Goal: Task Accomplishment & Management: Complete application form

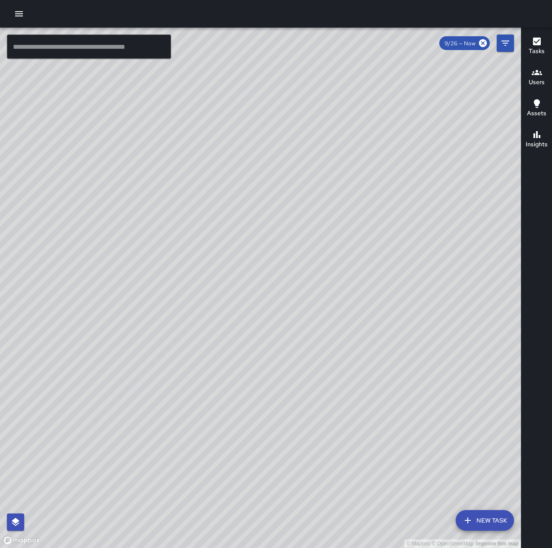
click at [15, 8] on button "button" at bounding box center [18, 13] width 17 height 17
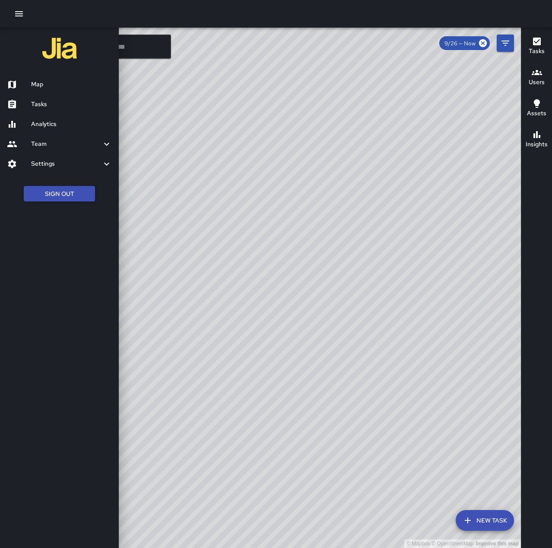
click at [71, 104] on h6 "Tasks" at bounding box center [71, 104] width 81 height 9
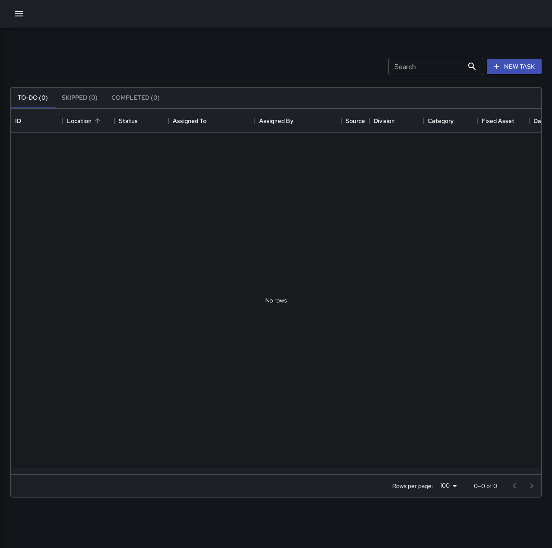
scroll to position [359, 523]
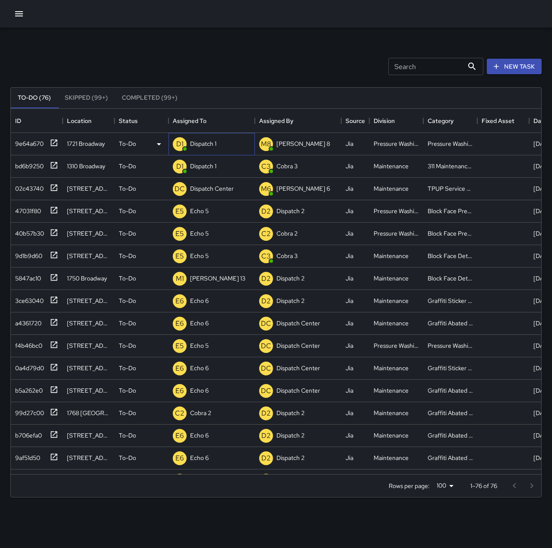
click at [205, 145] on p "Dispatch 1" at bounding box center [203, 143] width 26 height 9
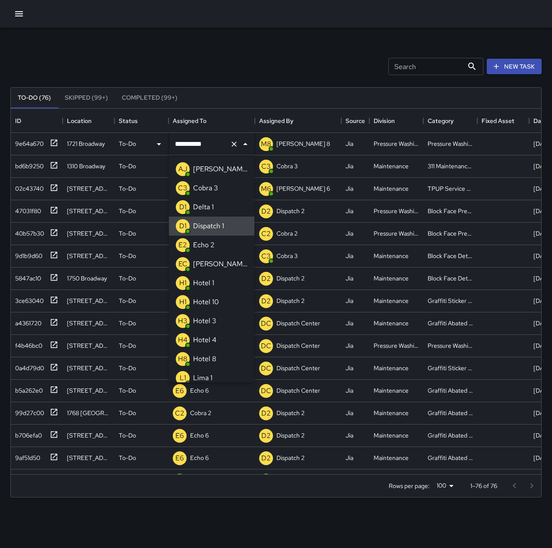
click at [236, 142] on icon "Clear" at bounding box center [233, 144] width 5 height 5
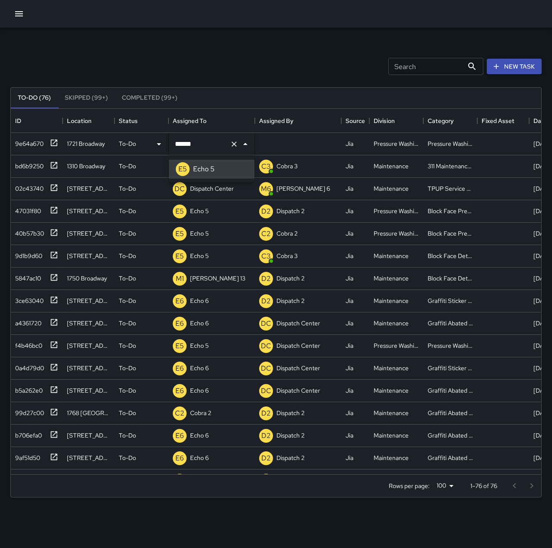
type input "******"
click at [205, 193] on p "Dispatch Center" at bounding box center [212, 188] width 44 height 9
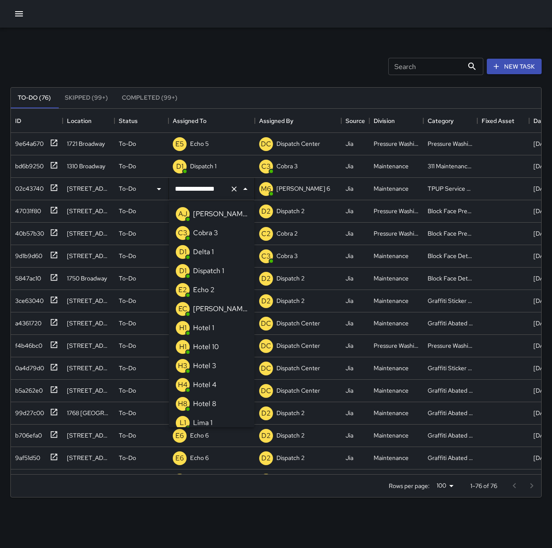
scroll to position [499, 0]
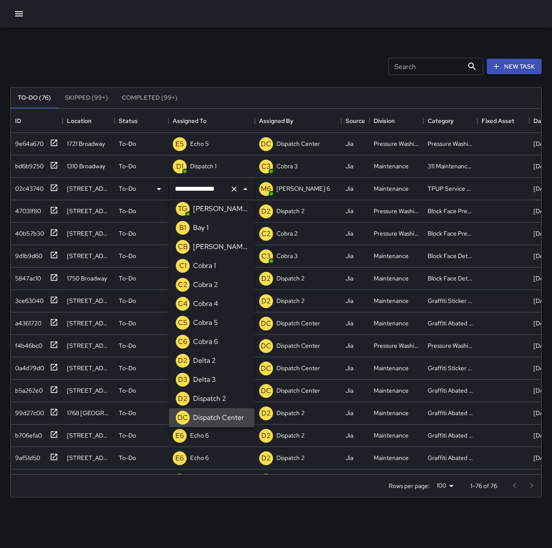
click at [233, 189] on icon "Clear" at bounding box center [234, 189] width 9 height 9
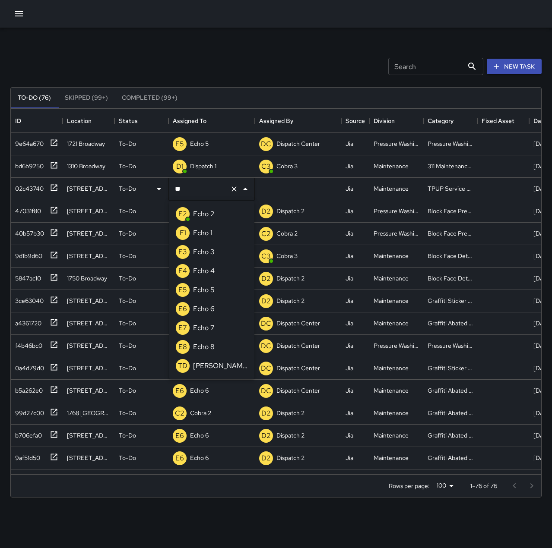
scroll to position [0, 0]
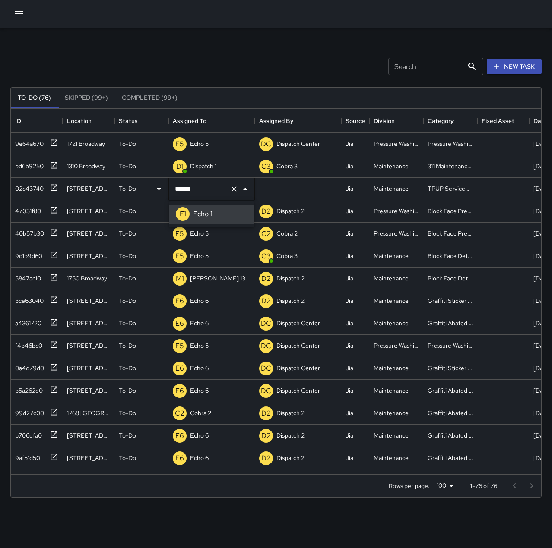
type input "******"
click at [287, 57] on div "Search Search New Task" at bounding box center [276, 66] width 534 height 45
click at [55, 164] on icon at bounding box center [54, 165] width 6 height 6
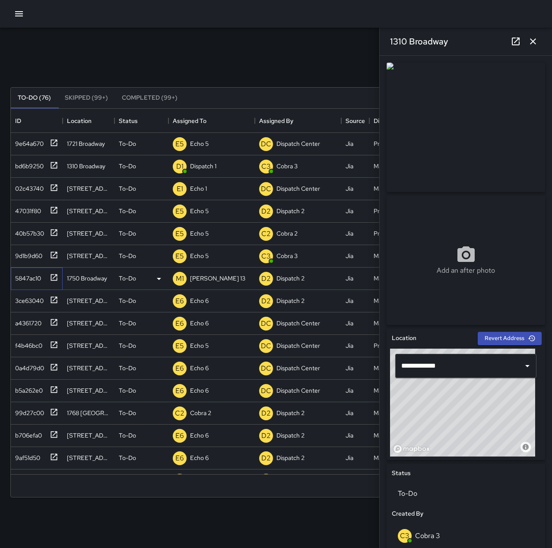
click at [30, 274] on div "5847ac10" at bounding box center [26, 277] width 29 height 12
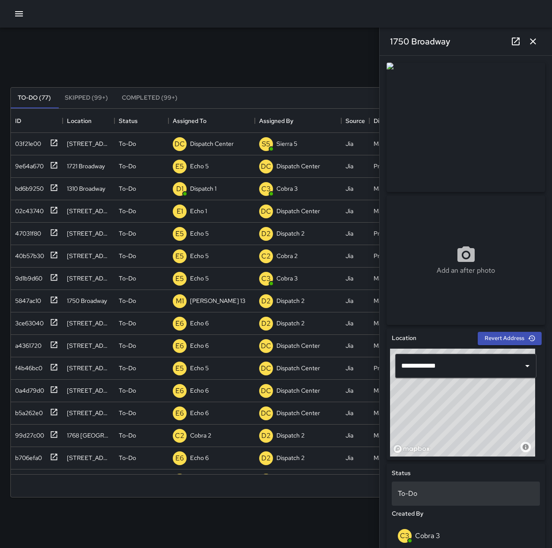
click at [474, 491] on p "To-Do" at bounding box center [465, 494] width 136 height 10
click at [477, 517] on li "Skipped" at bounding box center [462, 515] width 142 height 16
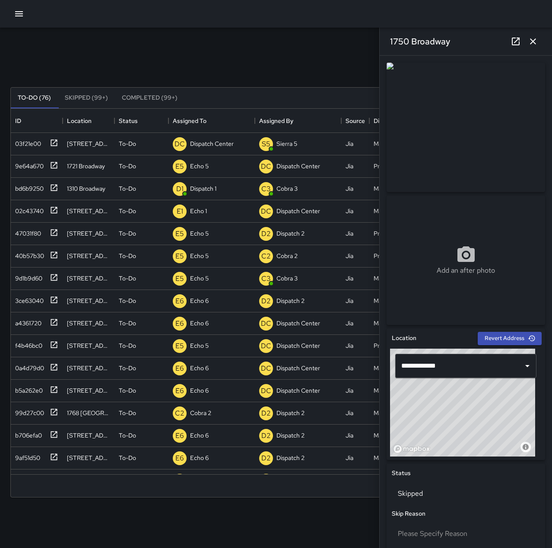
click at [533, 40] on icon "button" at bounding box center [532, 41] width 10 height 10
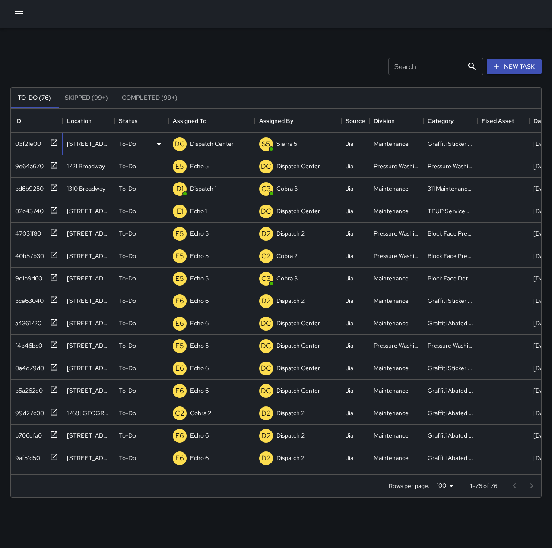
click at [57, 143] on icon at bounding box center [54, 142] width 6 height 6
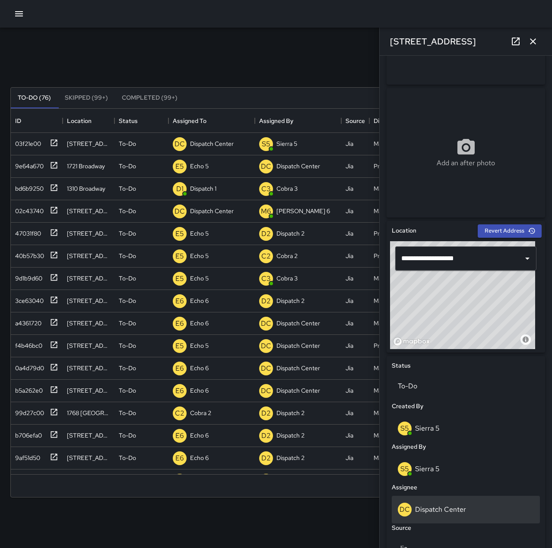
scroll to position [129, 0]
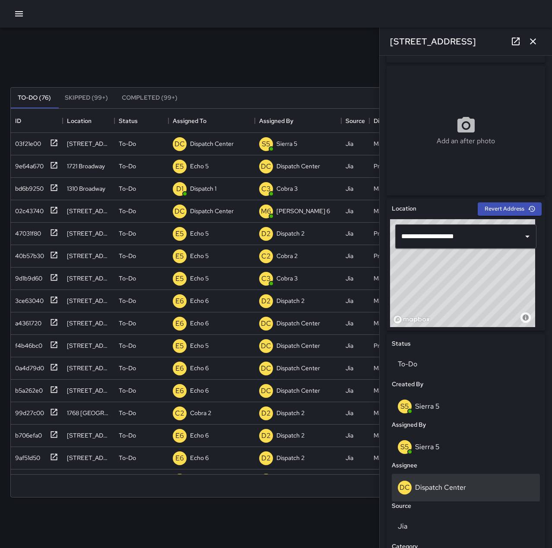
click at [475, 488] on div "DC Dispatch Center" at bounding box center [465, 488] width 136 height 14
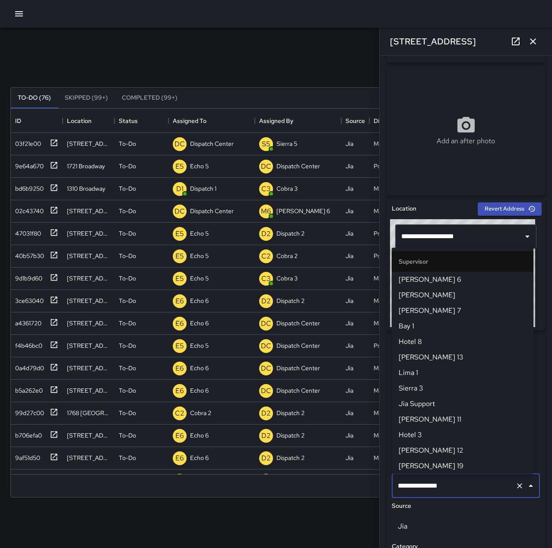
scroll to position [823, 0]
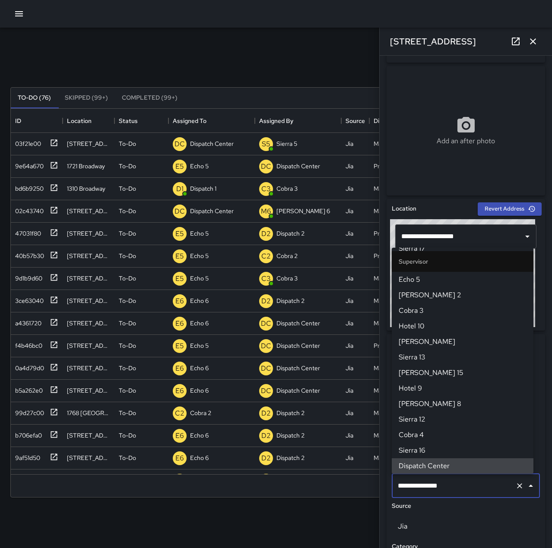
click at [515, 485] on icon "Clear" at bounding box center [519, 486] width 9 height 9
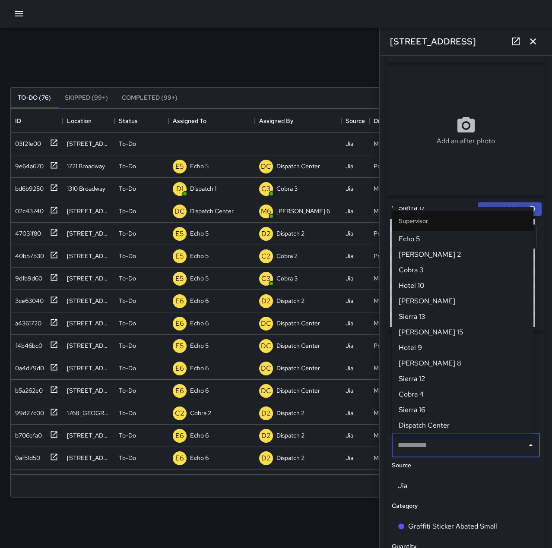
scroll to position [0, 0]
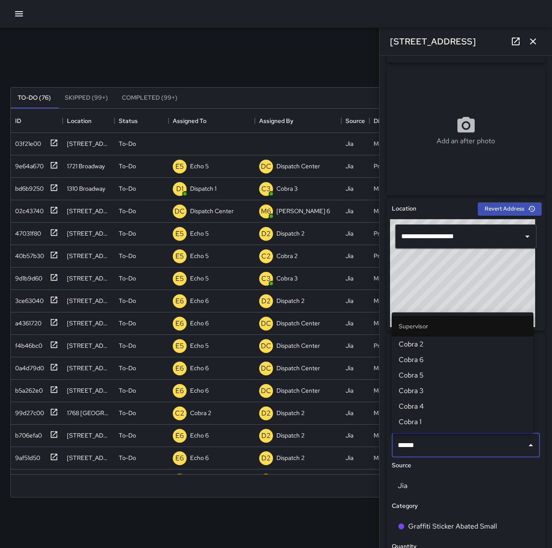
type input "*******"
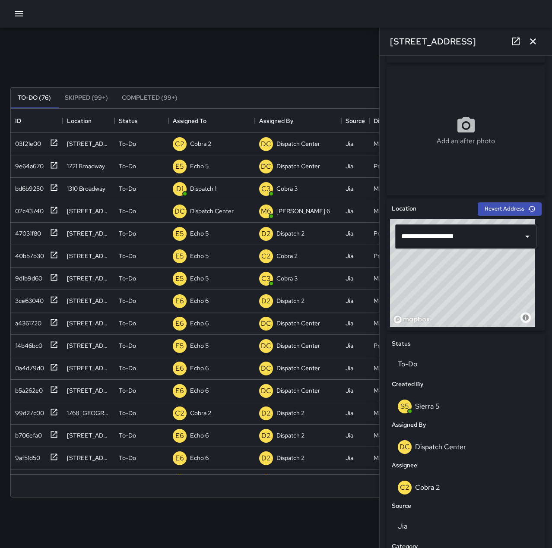
click at [532, 41] on icon "button" at bounding box center [533, 41] width 6 height 6
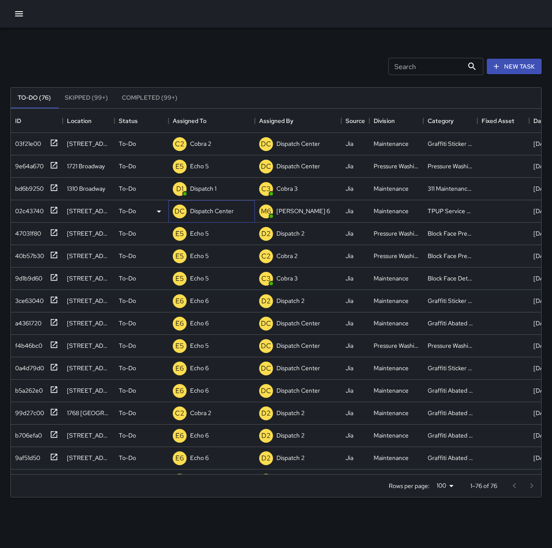
click at [211, 215] on p "Dispatch Center" at bounding box center [212, 211] width 44 height 9
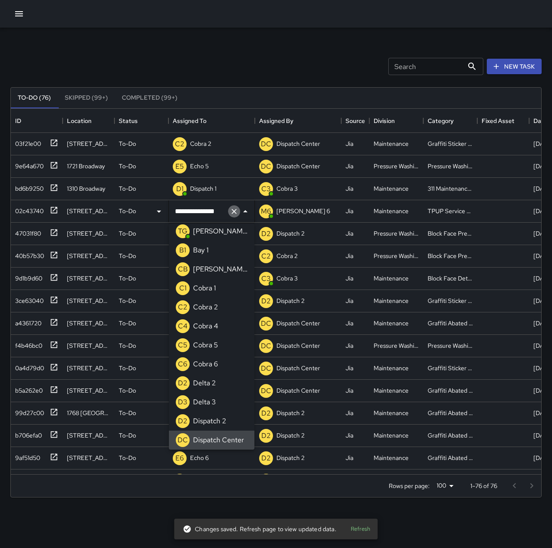
click at [237, 214] on icon "Clear" at bounding box center [234, 211] width 9 height 9
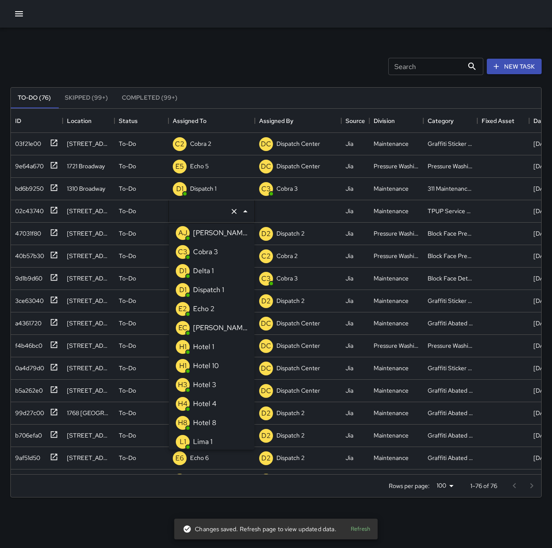
click at [217, 306] on li "E2 Echo 2" at bounding box center [211, 309] width 85 height 19
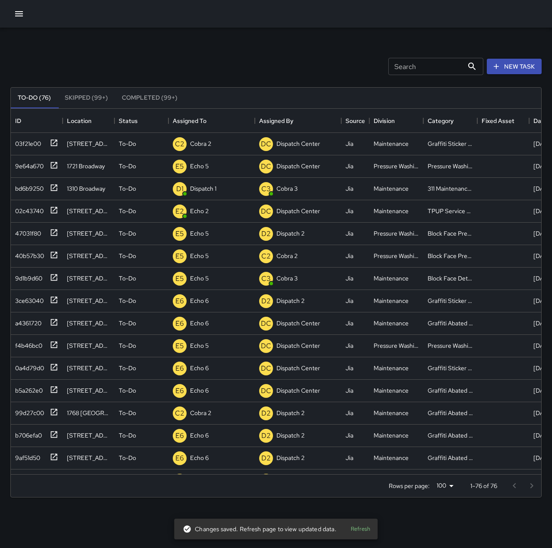
click at [228, 54] on div "Search Search New Task" at bounding box center [276, 66] width 534 height 45
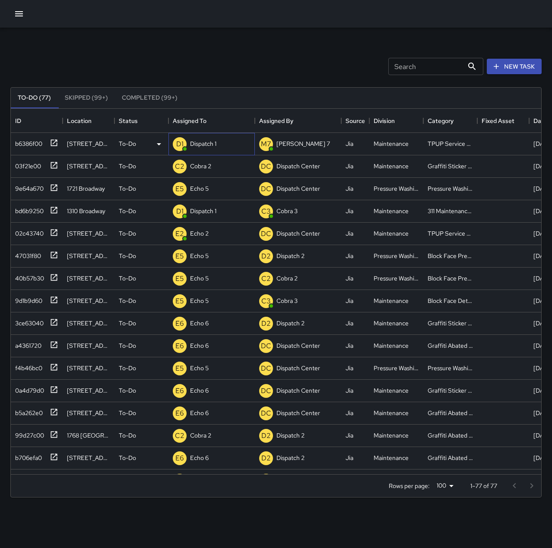
click at [203, 146] on p "Dispatch 1" at bounding box center [203, 143] width 26 height 9
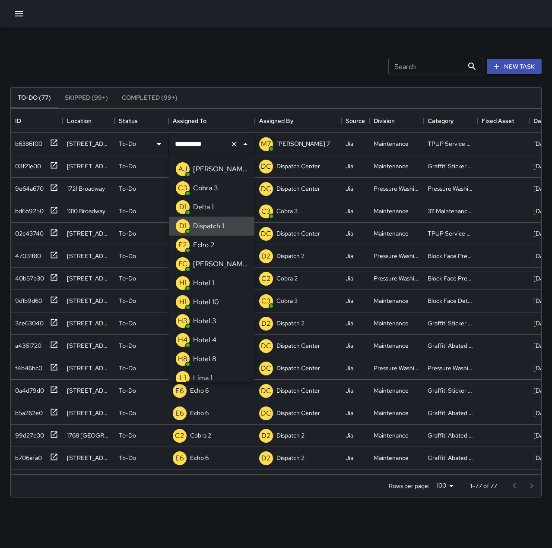
click at [235, 142] on icon "Clear" at bounding box center [234, 144] width 9 height 9
click at [217, 243] on li "E2 Echo 2" at bounding box center [211, 245] width 85 height 19
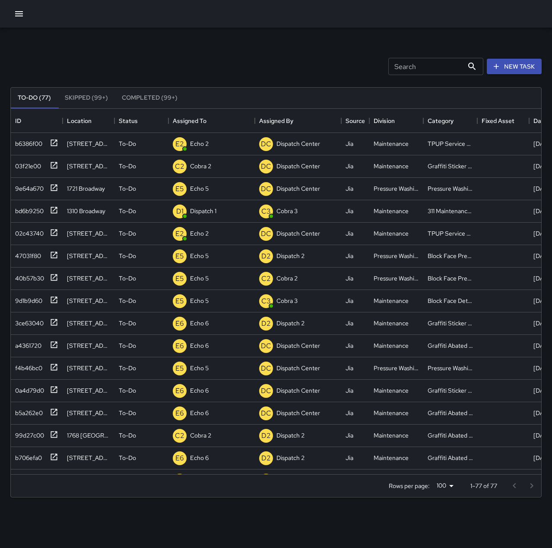
click at [224, 45] on div "Search Search New Task" at bounding box center [276, 66] width 534 height 45
click at [33, 211] on div "bd6b9250" at bounding box center [28, 209] width 32 height 12
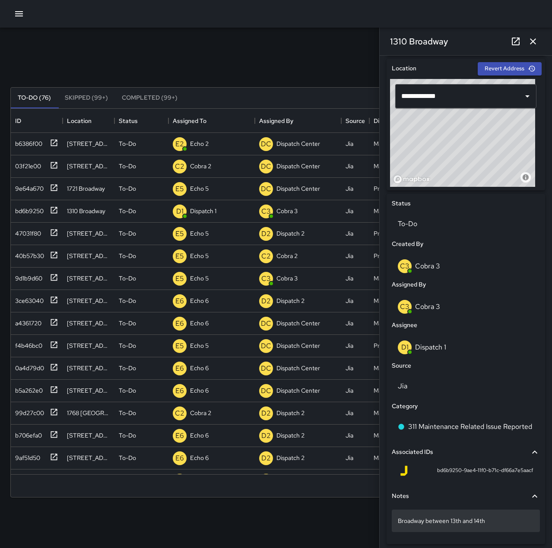
scroll to position [292, 0]
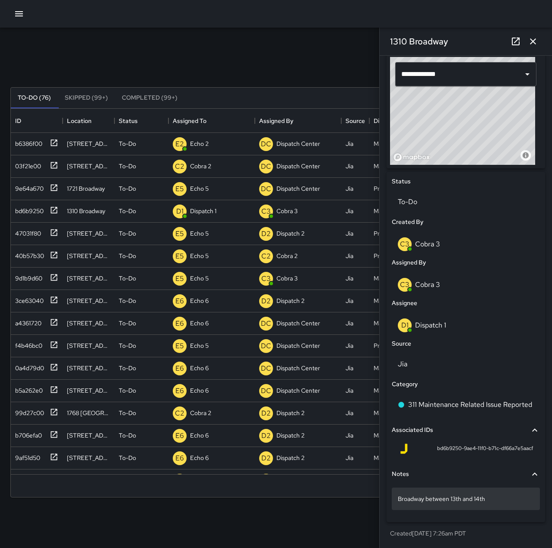
click at [499, 501] on p "Broadway between 13th and 14th" at bounding box center [465, 499] width 136 height 9
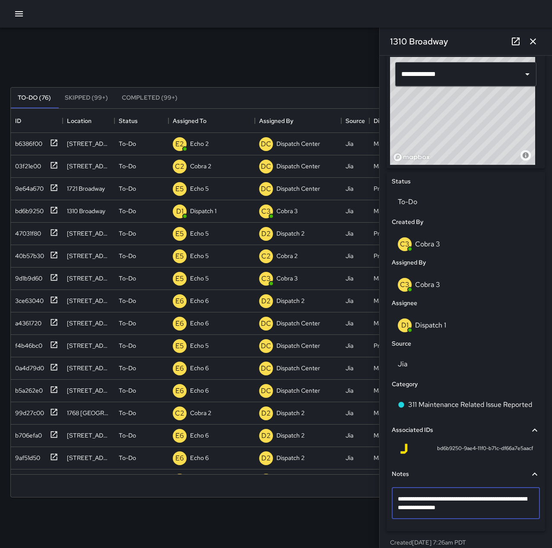
type textarea "**********"
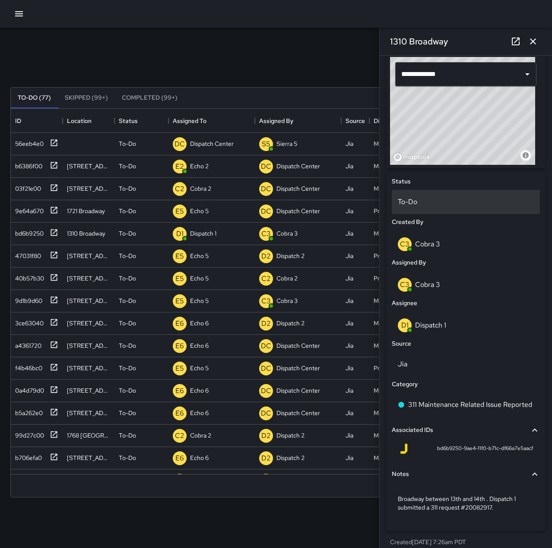
click at [420, 205] on p "To-Do" at bounding box center [465, 202] width 136 height 10
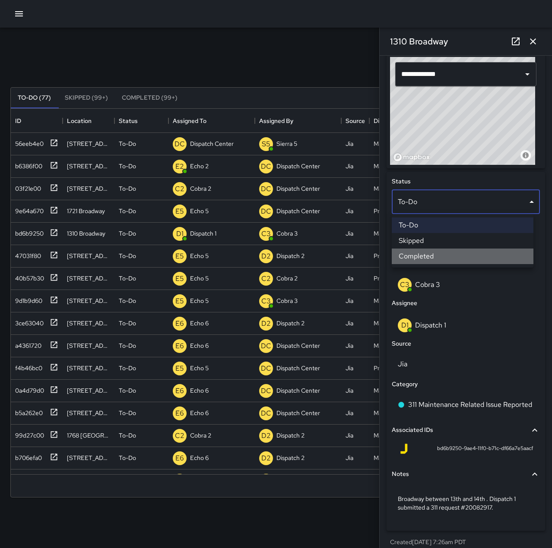
click at [443, 256] on li "Completed" at bounding box center [462, 257] width 142 height 16
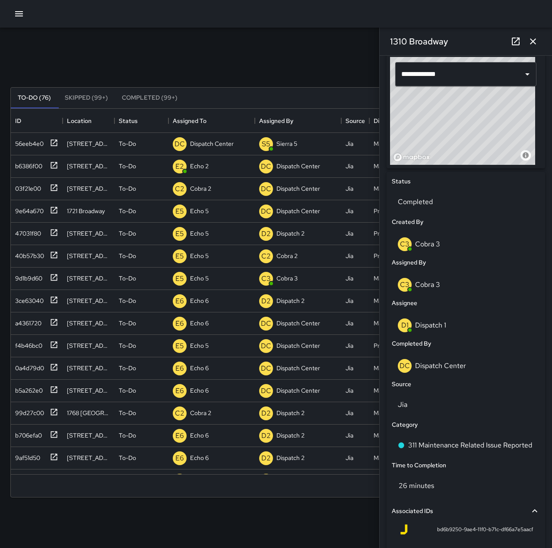
click at [534, 43] on icon "button" at bounding box center [533, 41] width 6 height 6
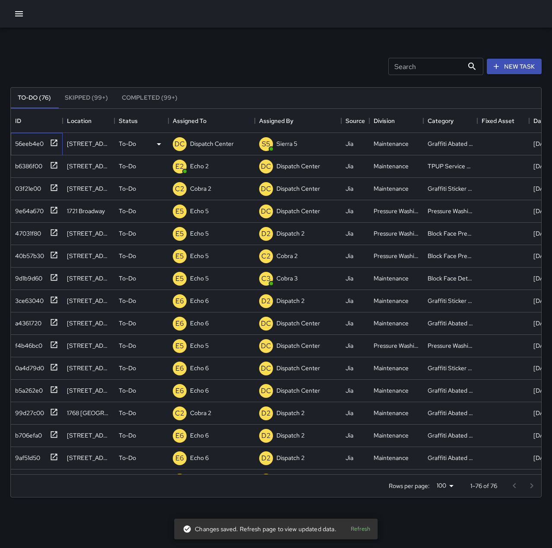
click at [52, 143] on icon at bounding box center [54, 143] width 9 height 9
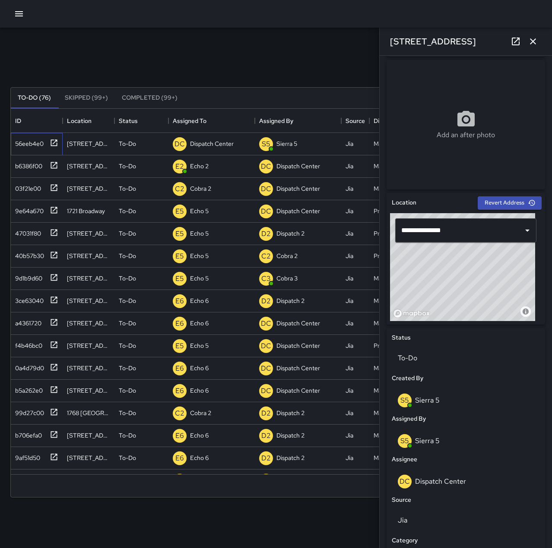
scroll to position [136, 0]
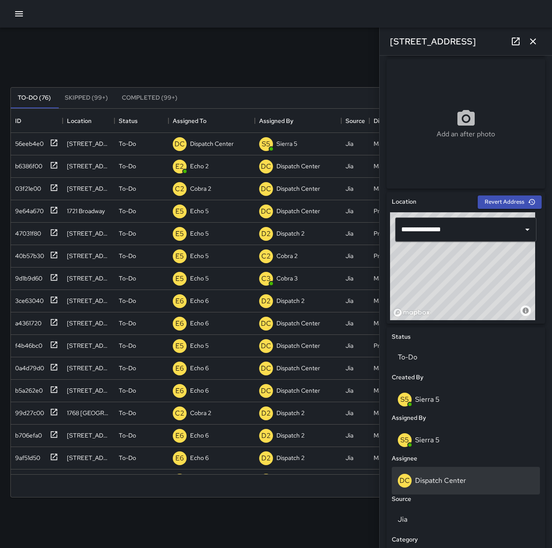
click at [468, 475] on div "DC Dispatch Center" at bounding box center [465, 481] width 136 height 14
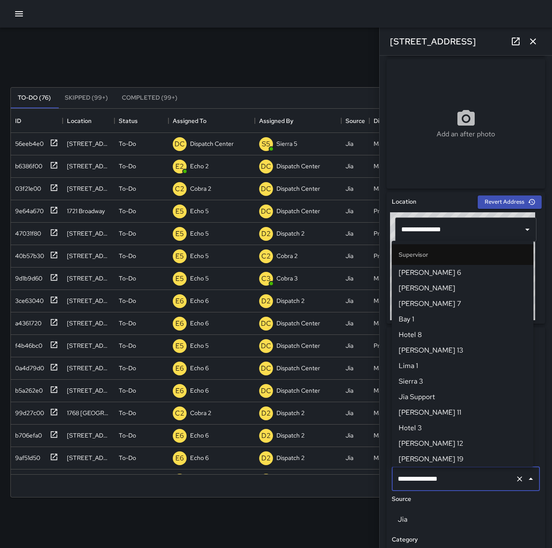
scroll to position [823, 0]
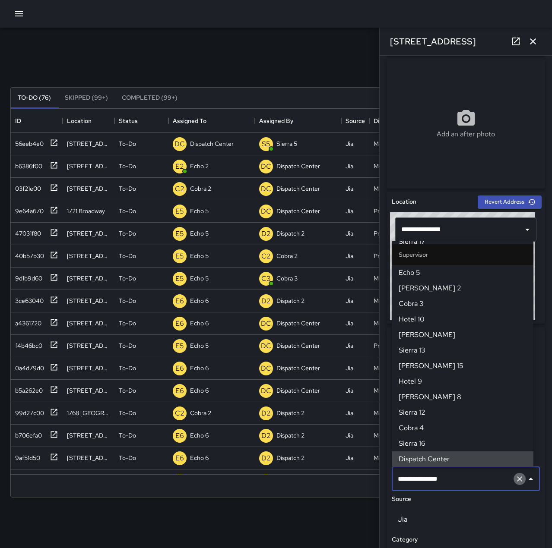
click at [515, 478] on icon "Clear" at bounding box center [519, 479] width 9 height 9
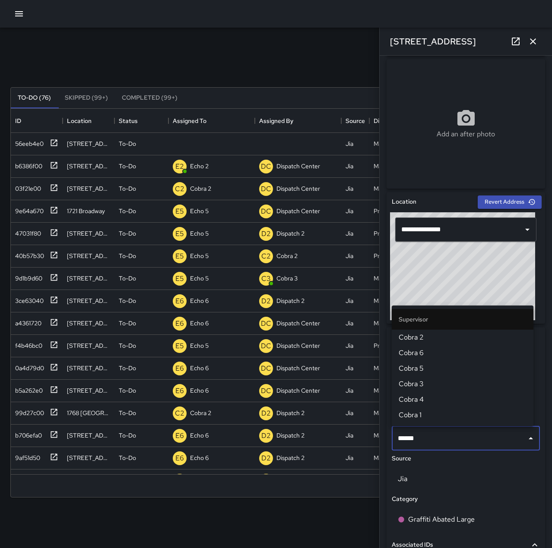
type input "*******"
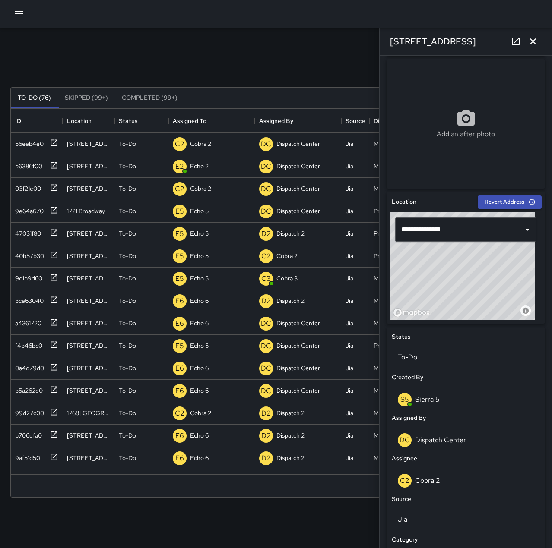
click at [533, 44] on icon "button" at bounding box center [532, 41] width 10 height 10
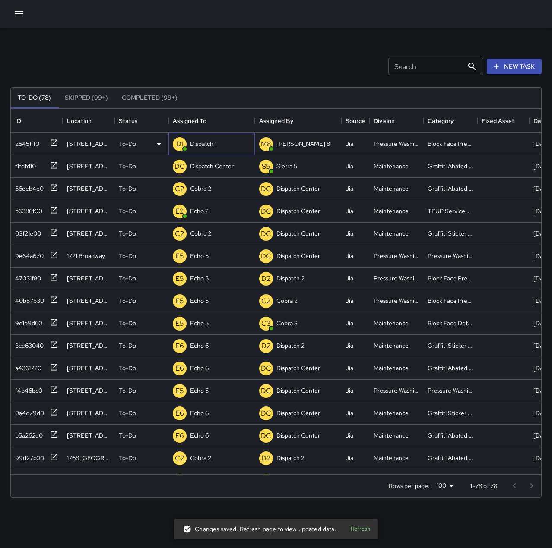
click at [206, 143] on p "Dispatch 1" at bounding box center [203, 143] width 26 height 9
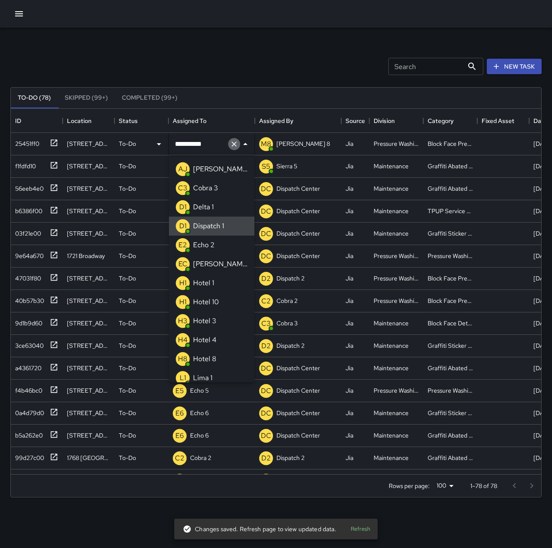
click at [233, 144] on icon "Clear" at bounding box center [234, 144] width 9 height 9
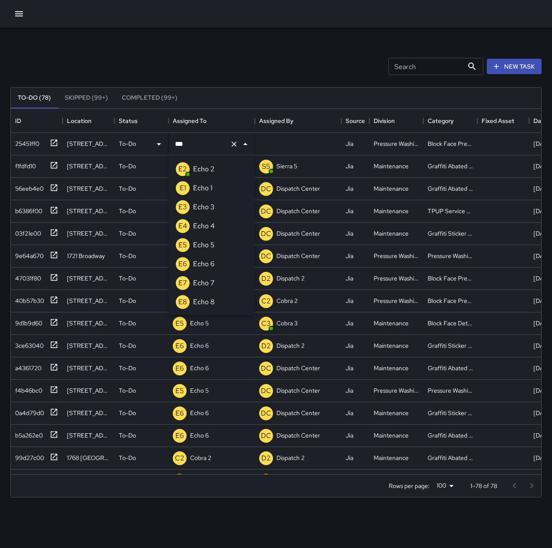
type input "****"
click at [215, 242] on div "Echo 5" at bounding box center [203, 245] width 25 height 14
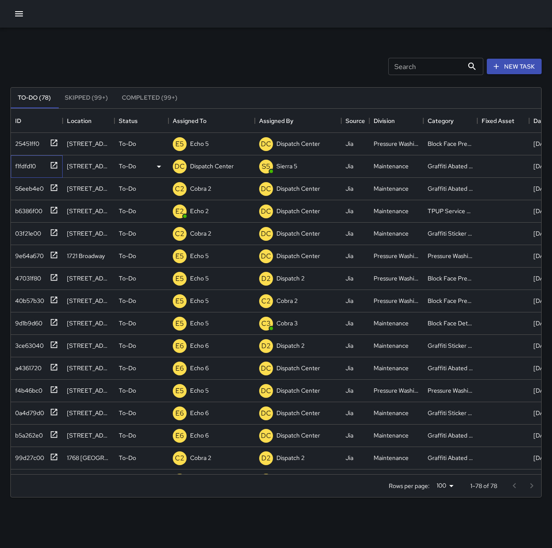
click at [54, 166] on icon at bounding box center [54, 165] width 6 height 6
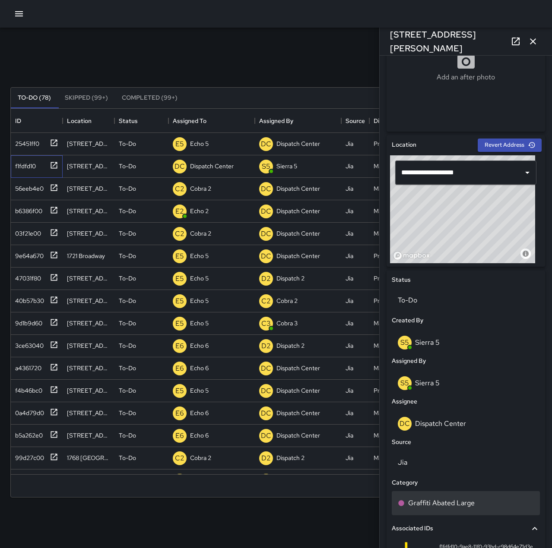
scroll to position [216, 0]
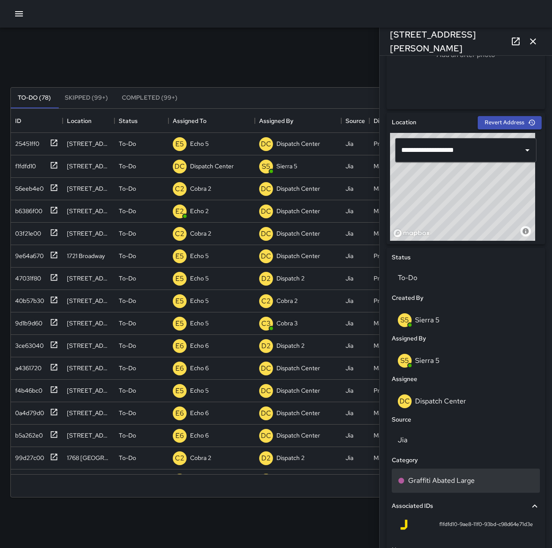
click at [480, 483] on div "Graffiti Abated Large" at bounding box center [465, 481] width 136 height 10
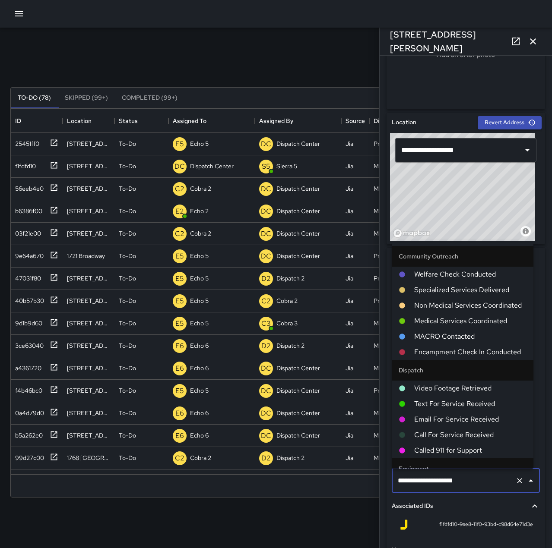
scroll to position [492, 0]
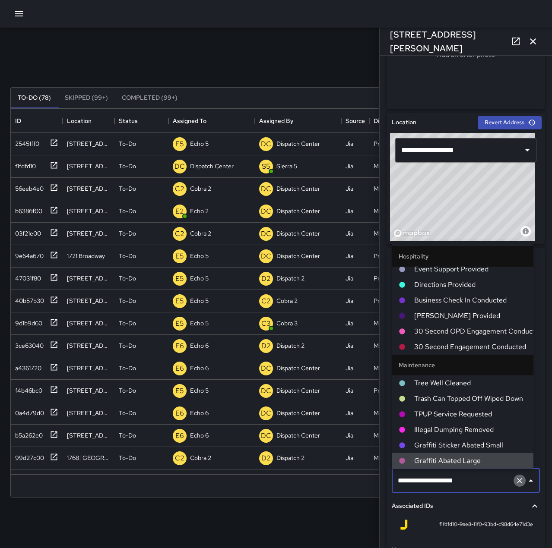
click at [515, 480] on icon "Clear" at bounding box center [519, 480] width 9 height 9
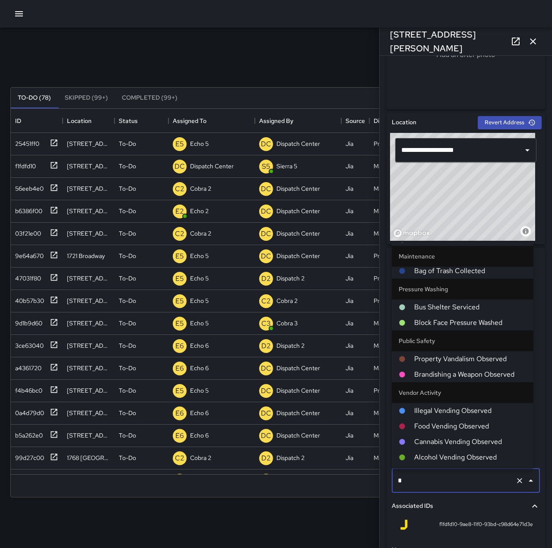
scroll to position [0, 0]
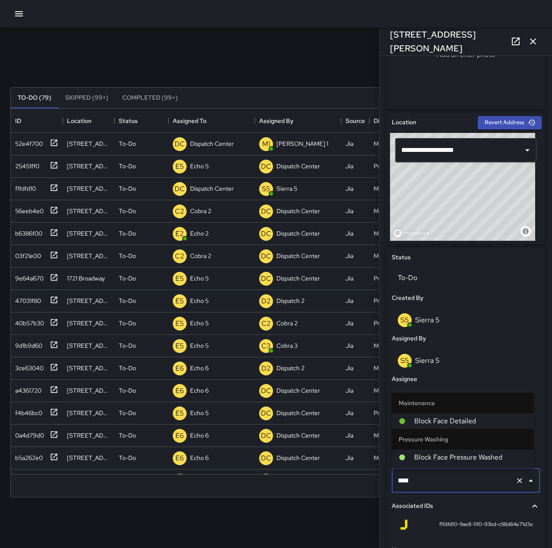
type input "*****"
click at [472, 419] on span "Block Face Detailed" at bounding box center [470, 421] width 112 height 10
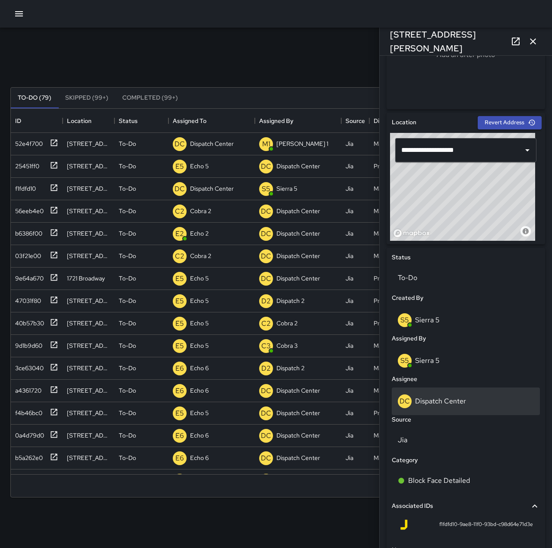
click at [472, 393] on div "DC Dispatch Center" at bounding box center [465, 402] width 148 height 28
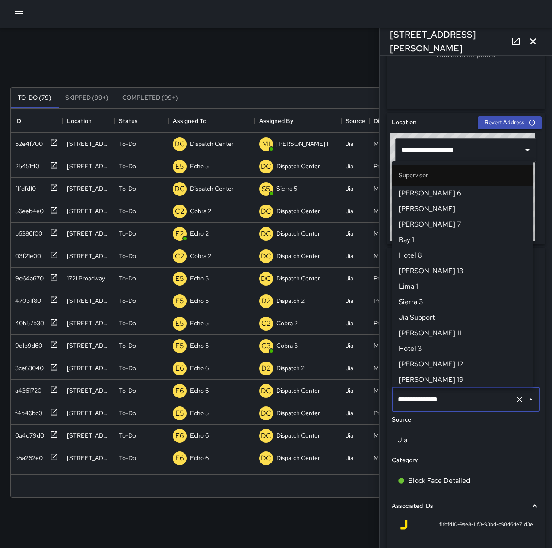
scroll to position [823, 0]
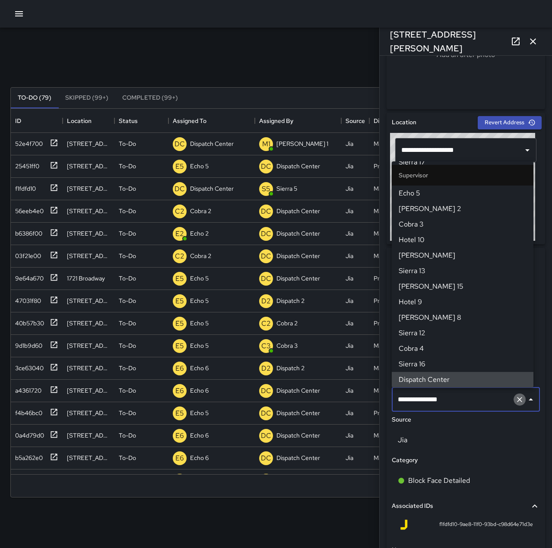
click at [517, 400] on icon "Clear" at bounding box center [519, 399] width 5 height 5
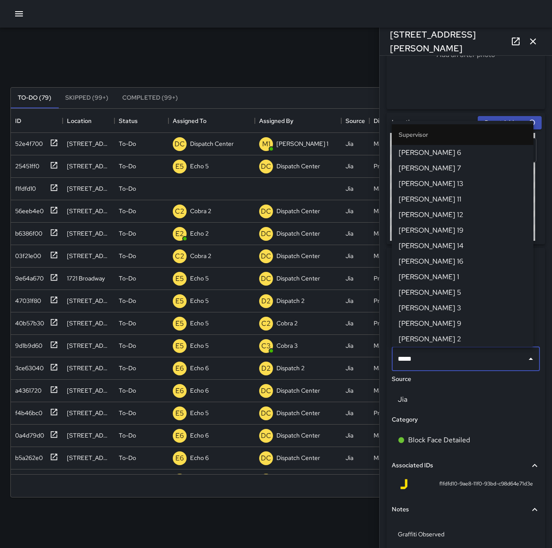
type input "******"
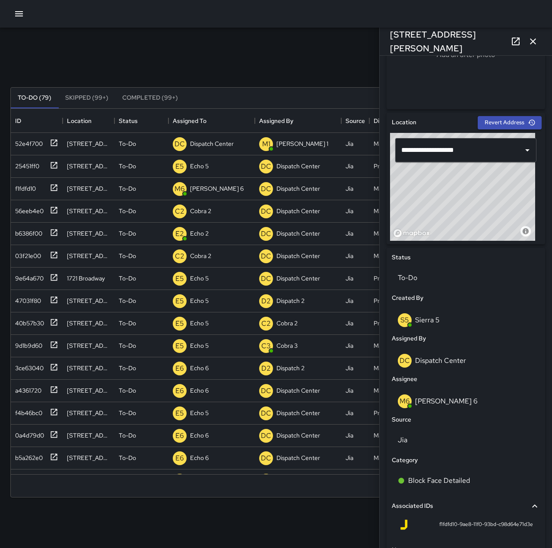
click at [539, 38] on button "button" at bounding box center [532, 41] width 17 height 17
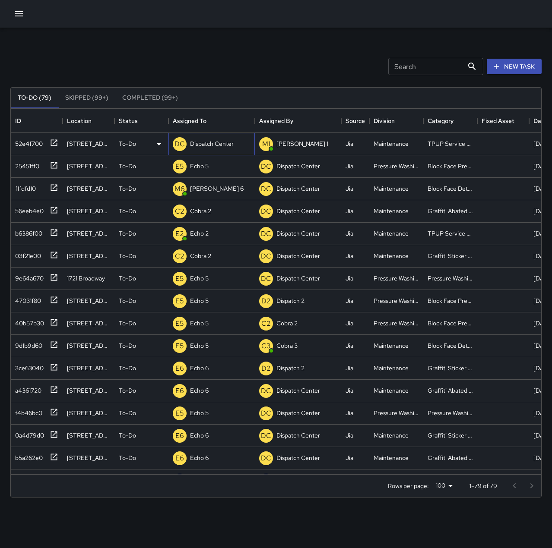
click at [199, 145] on p "Dispatch Center" at bounding box center [212, 143] width 44 height 9
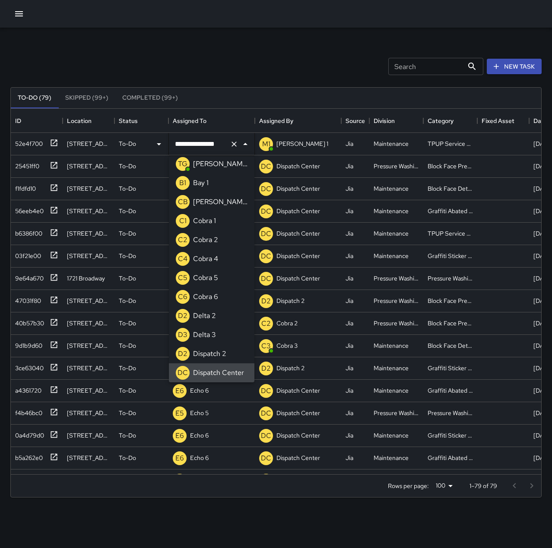
click at [232, 146] on icon "Clear" at bounding box center [233, 144] width 5 height 5
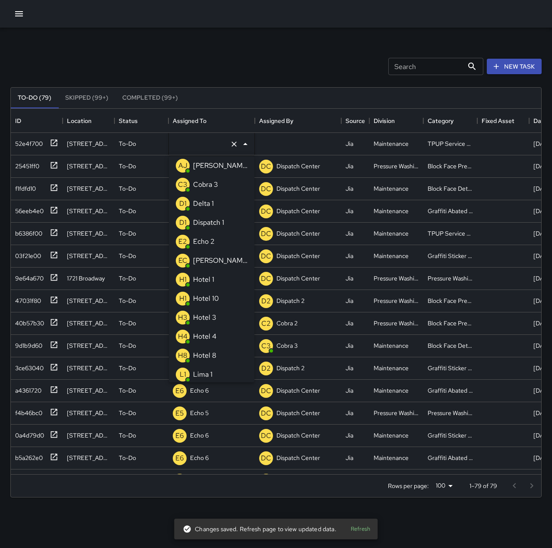
click at [218, 241] on li "E2 Echo 2" at bounding box center [211, 241] width 85 height 19
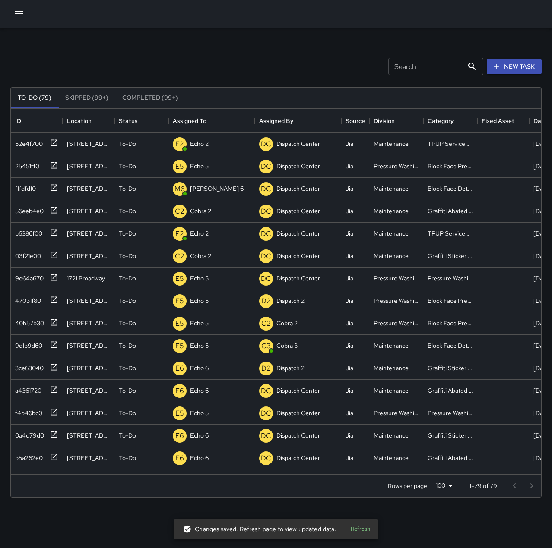
click at [262, 53] on div "Search Search New Task" at bounding box center [276, 66] width 534 height 45
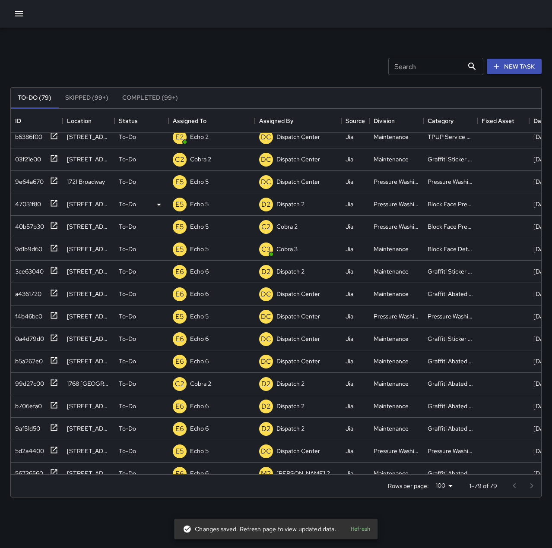
scroll to position [0, 0]
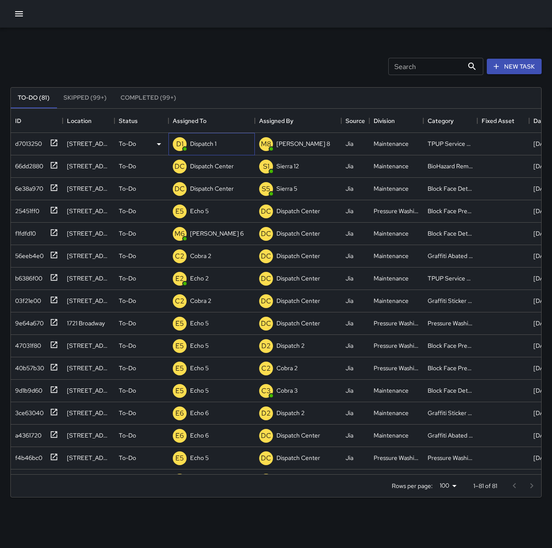
click at [202, 141] on p "Dispatch 1" at bounding box center [203, 143] width 26 height 9
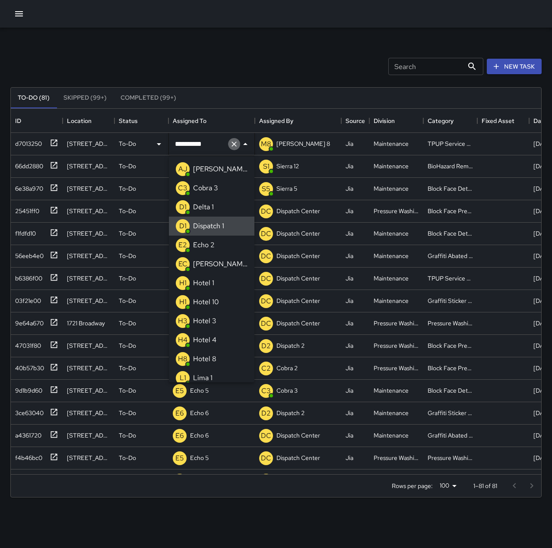
click at [237, 146] on icon "Clear" at bounding box center [234, 144] width 9 height 9
click at [226, 243] on li "E2 Echo 2" at bounding box center [211, 245] width 85 height 19
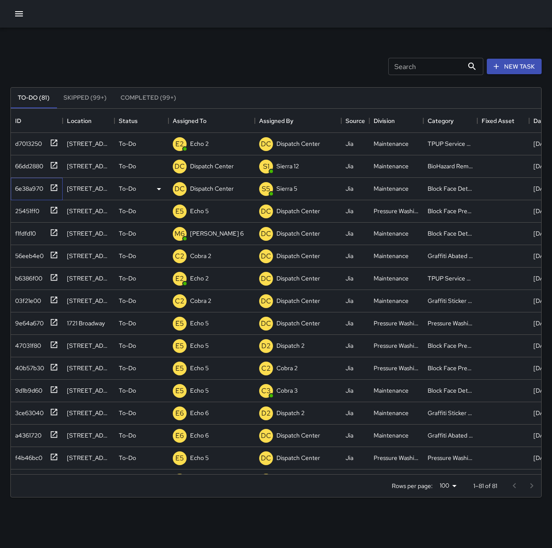
click at [56, 191] on icon at bounding box center [54, 187] width 6 height 6
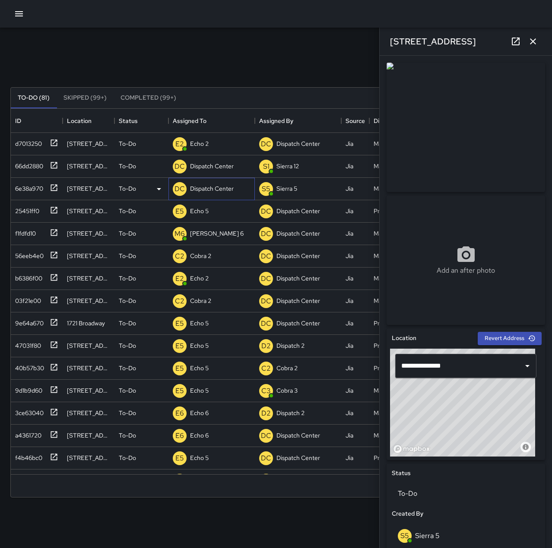
click at [207, 191] on p "Dispatch Center" at bounding box center [212, 188] width 44 height 9
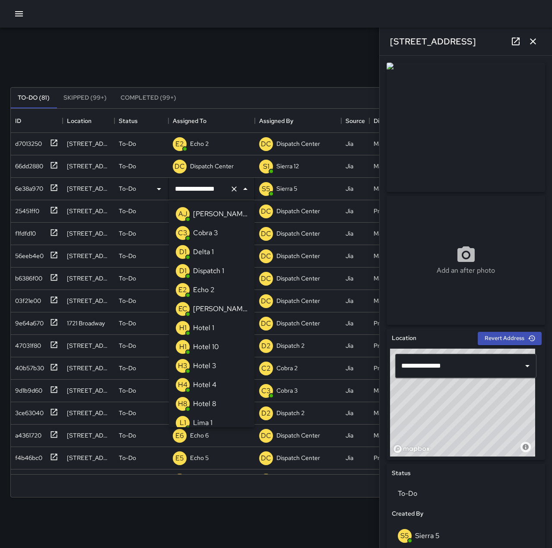
scroll to position [518, 0]
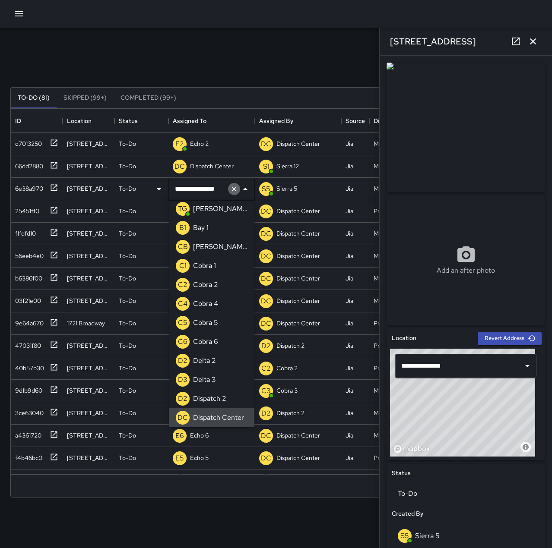
click at [235, 191] on icon "Clear" at bounding box center [234, 189] width 9 height 9
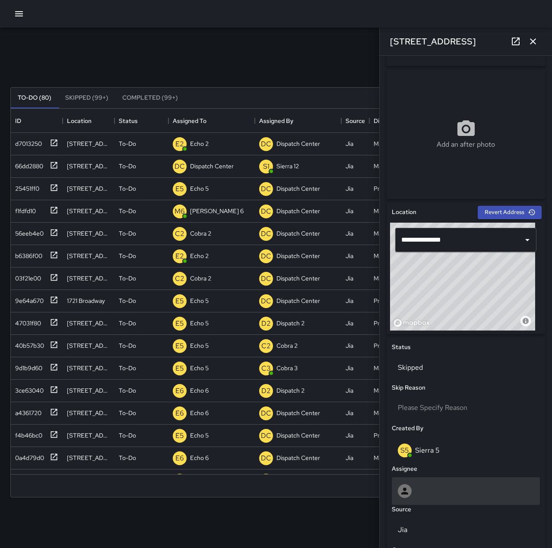
scroll to position [129, 0]
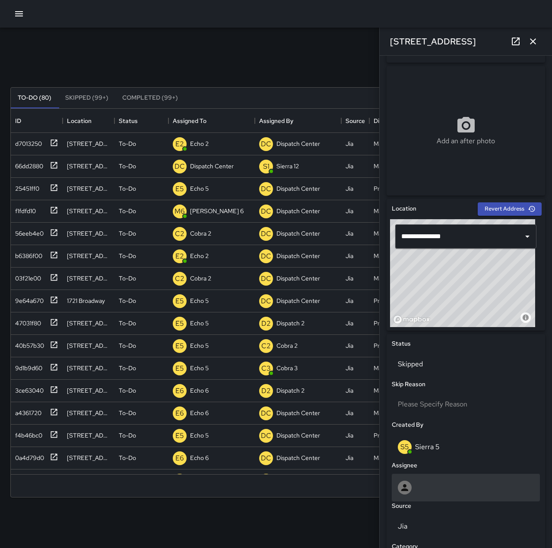
click at [487, 492] on div at bounding box center [465, 488] width 136 height 14
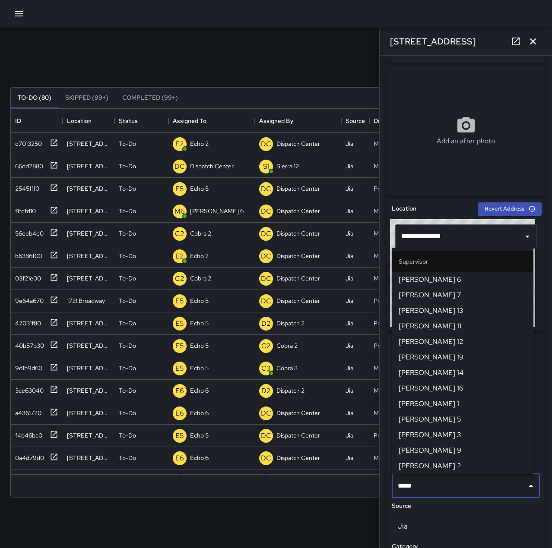
type input "******"
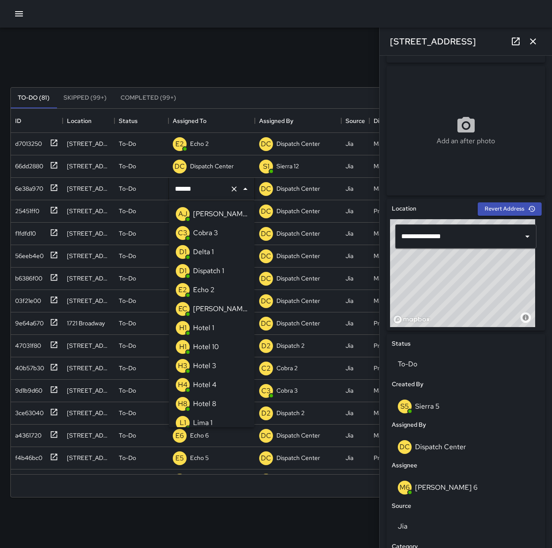
scroll to position [100, 0]
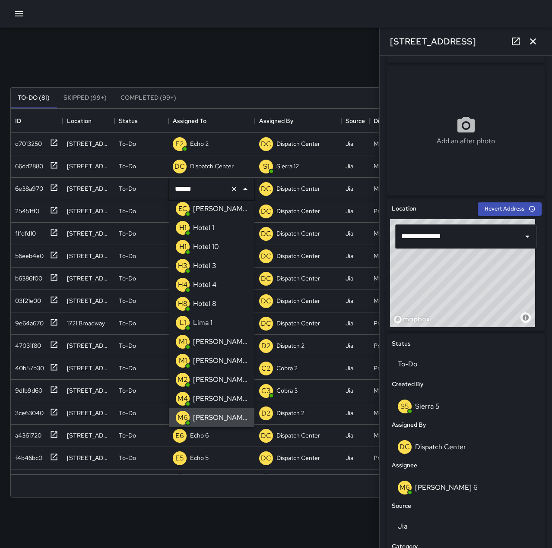
click at [532, 40] on icon "button" at bounding box center [532, 41] width 10 height 10
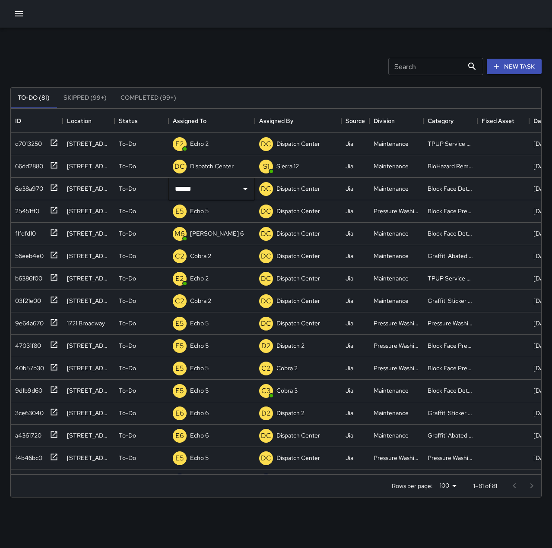
click at [192, 48] on div "Search Search New Task" at bounding box center [276, 66] width 534 height 45
click at [54, 165] on icon at bounding box center [54, 165] width 6 height 6
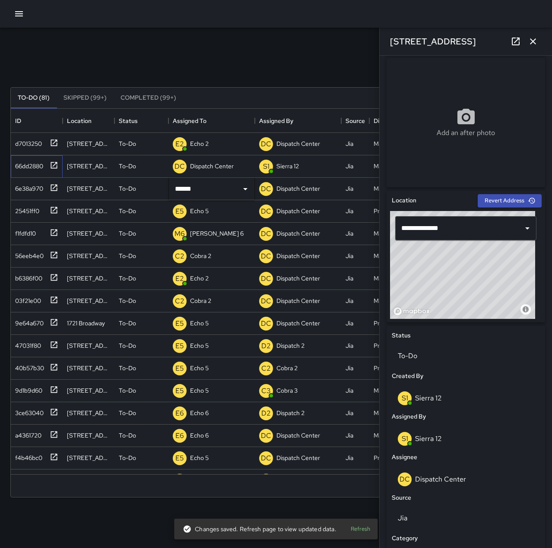
scroll to position [119, 0]
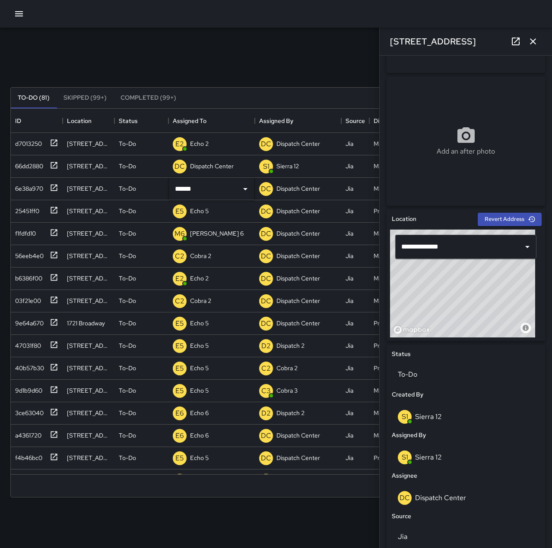
drag, startPoint x: 479, startPoint y: 501, endPoint x: 518, endPoint y: 447, distance: 66.7
click at [518, 447] on div "S1 Sierra 12" at bounding box center [465, 458] width 148 height 28
click at [504, 500] on div "DC Dispatch Center" at bounding box center [465, 498] width 136 height 14
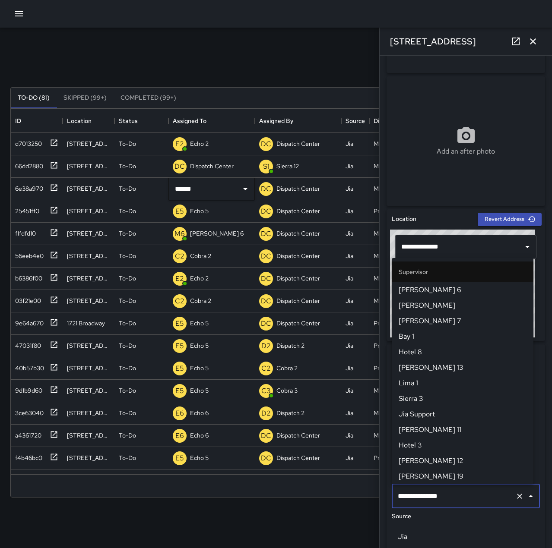
scroll to position [823, 0]
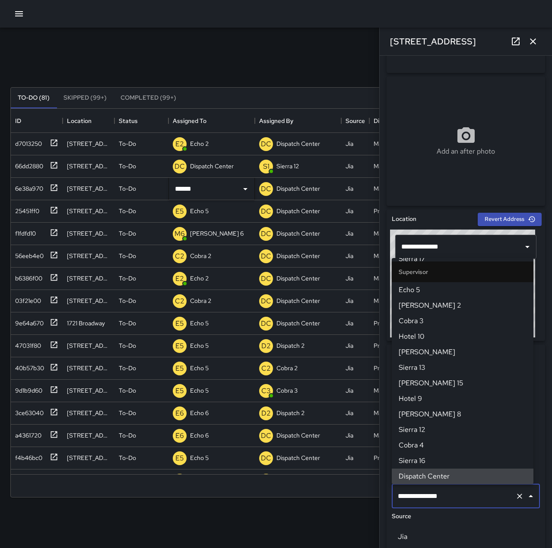
click at [515, 498] on icon "Clear" at bounding box center [519, 496] width 9 height 9
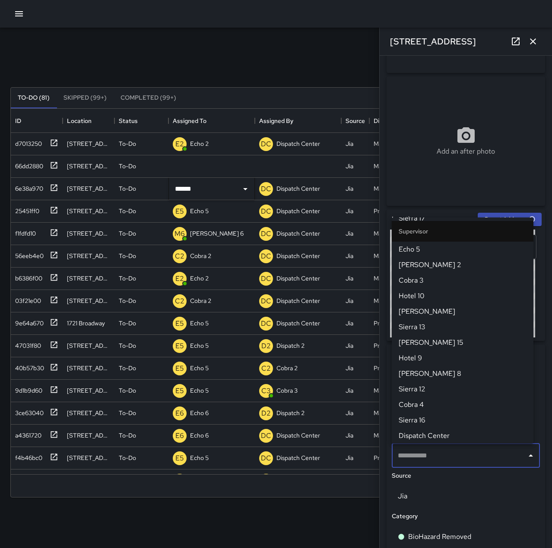
scroll to position [0, 0]
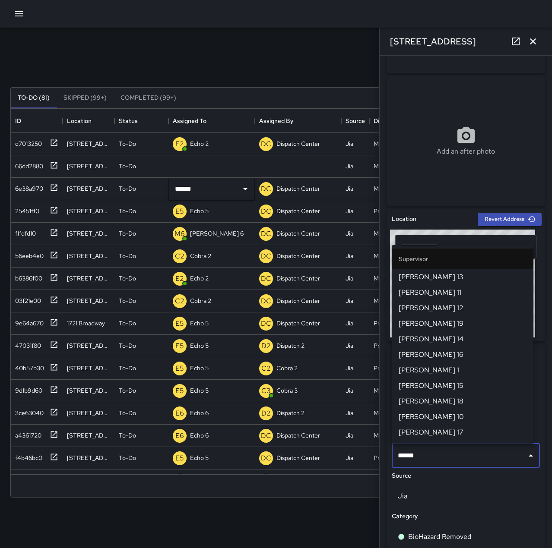
type input "******"
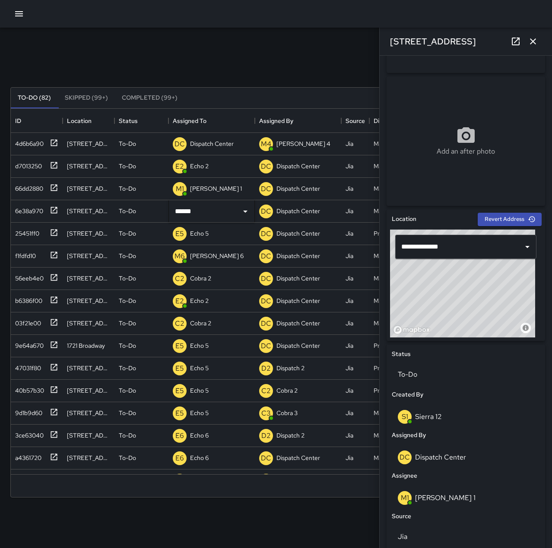
click at [533, 44] on icon "button" at bounding box center [532, 41] width 10 height 10
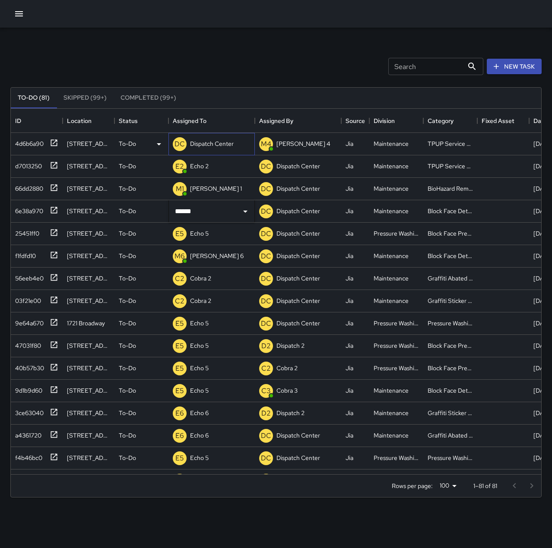
click at [202, 148] on p "Dispatch Center" at bounding box center [212, 143] width 44 height 9
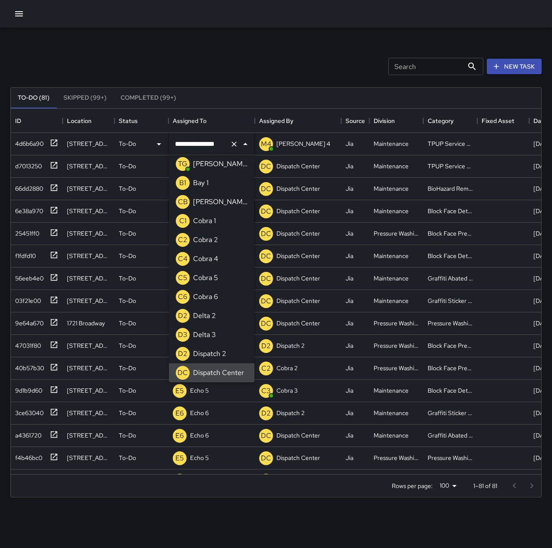
click at [233, 145] on icon "Clear" at bounding box center [233, 144] width 5 height 5
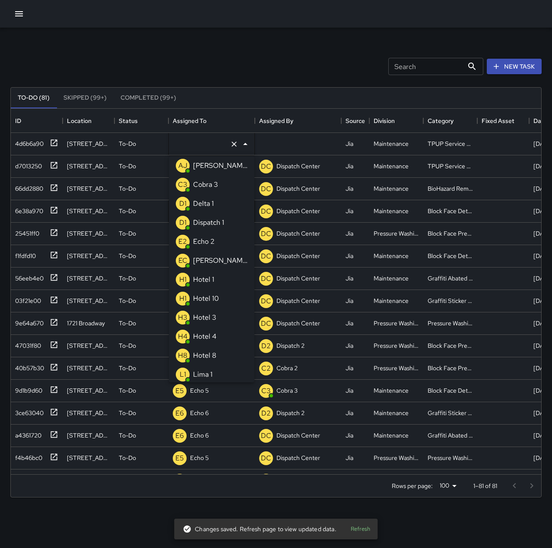
click at [209, 240] on p "Echo 2" at bounding box center [204, 242] width 22 height 10
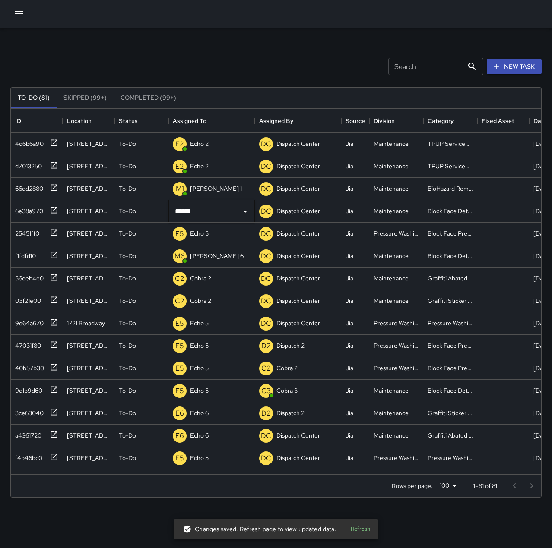
click at [229, 48] on div "Search Search New Task" at bounding box center [276, 66] width 534 height 45
click at [196, 33] on div "Search Search New Task To-Do (81) Skipped (99+) Completed (99+) ID Location Sta…" at bounding box center [276, 269] width 552 height 482
click at [195, 210] on input "******" at bounding box center [200, 211] width 54 height 16
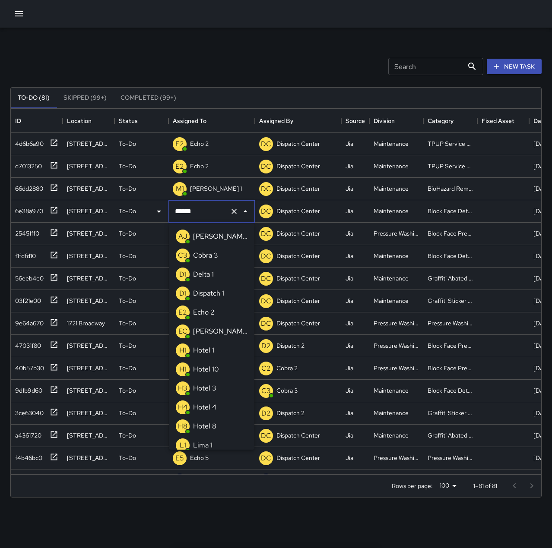
scroll to position [100, 0]
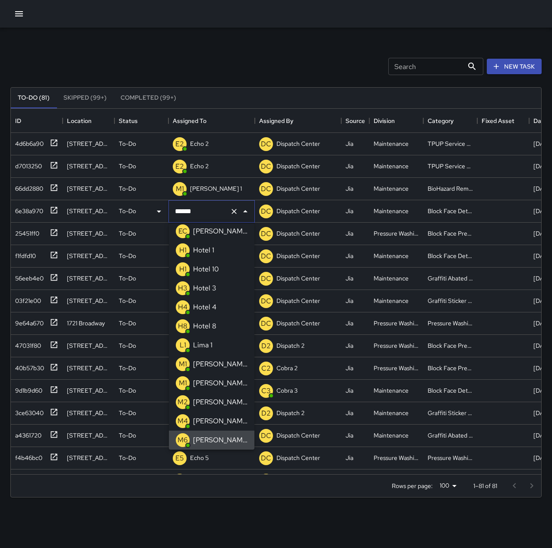
click at [211, 211] on input "******" at bounding box center [200, 211] width 54 height 16
click at [207, 441] on p "[PERSON_NAME] 6" at bounding box center [220, 440] width 54 height 10
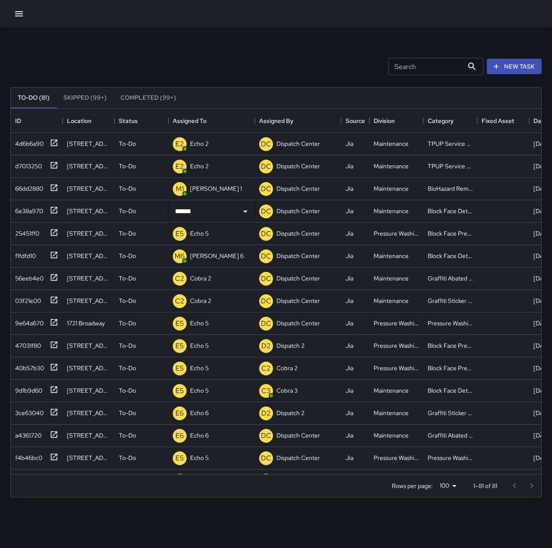
click at [240, 39] on div "Search Search New Task To-Do (81) Skipped (99+) Completed (99+) ID Location Sta…" at bounding box center [276, 269] width 552 height 482
click at [216, 208] on p "Unassigned" at bounding box center [205, 211] width 31 height 9
type input "******"
click at [248, 48] on div "Search Search New Task" at bounding box center [276, 66] width 534 height 45
click at [213, 150] on div "D1 Dispatch 1" at bounding box center [194, 144] width 47 height 17
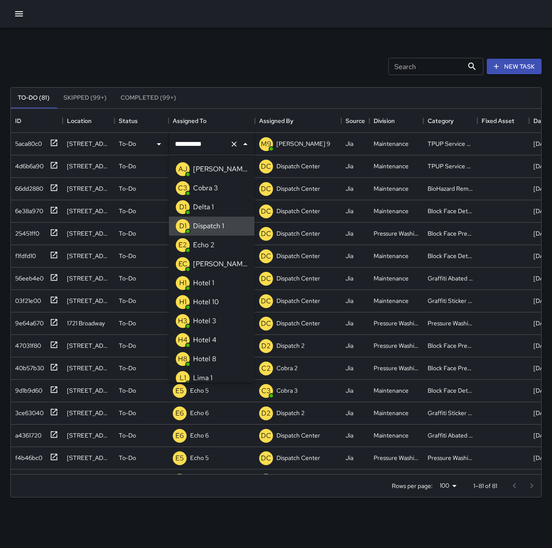
click at [229, 143] on button "Clear" at bounding box center [234, 144] width 12 height 12
click at [221, 245] on li "E2 Echo 2" at bounding box center [211, 245] width 85 height 19
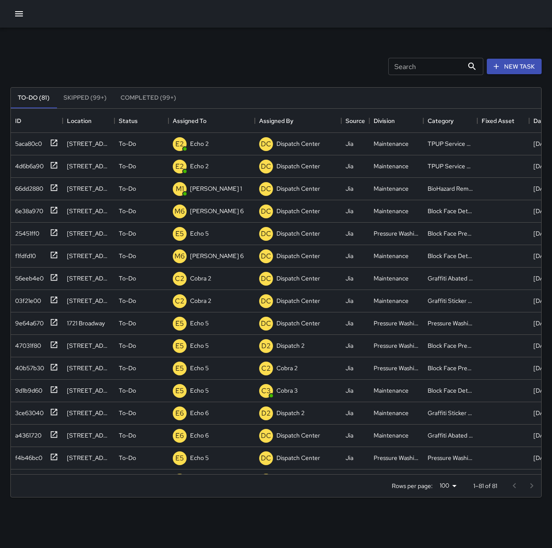
click at [245, 63] on div "Search Search New Task" at bounding box center [276, 66] width 534 height 45
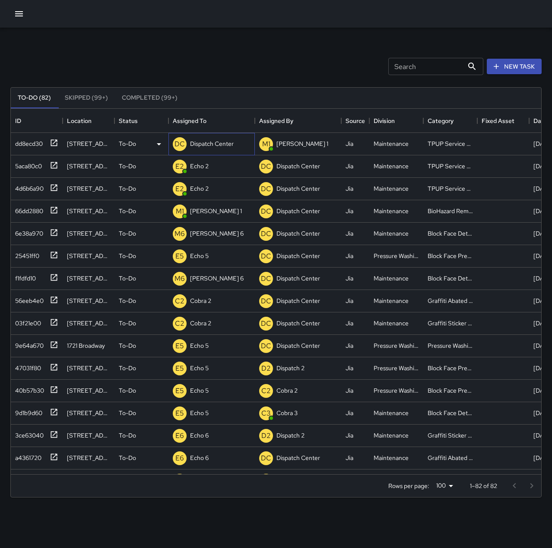
click at [194, 145] on p "Dispatch Center" at bounding box center [212, 143] width 44 height 9
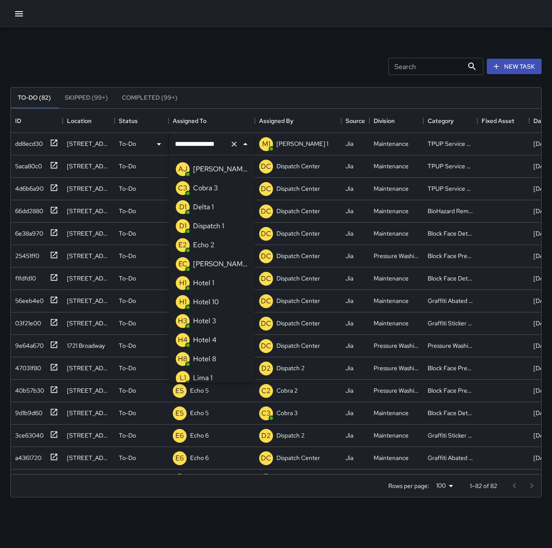
scroll to position [499, 0]
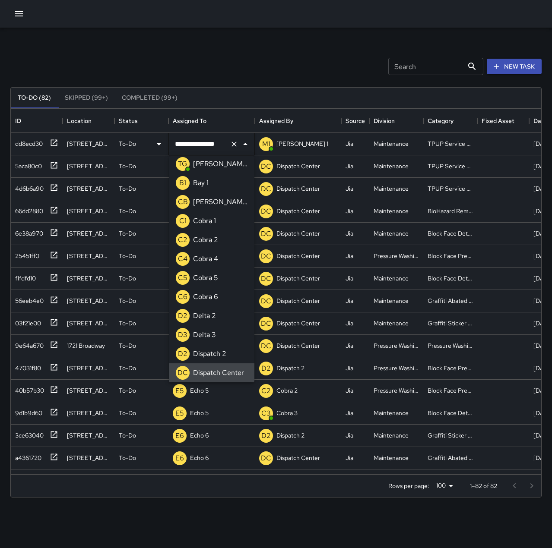
click at [235, 143] on icon "Clear" at bounding box center [233, 144] width 5 height 5
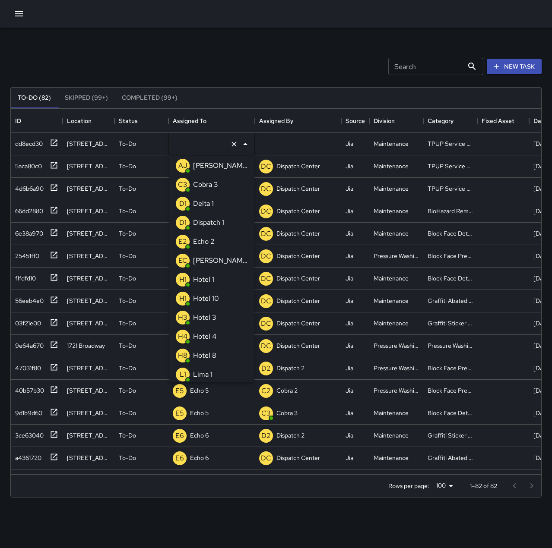
click at [230, 237] on li "E2 Echo 2" at bounding box center [211, 241] width 85 height 19
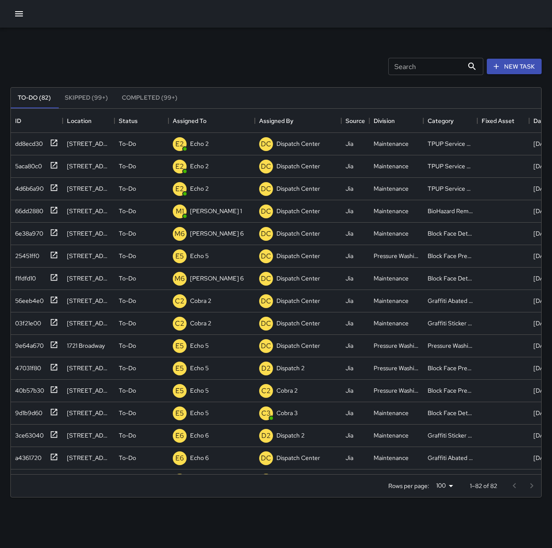
click at [232, 65] on div "Search Search New Task" at bounding box center [276, 66] width 534 height 45
click at [196, 145] on p "Dispatch 1" at bounding box center [203, 143] width 26 height 9
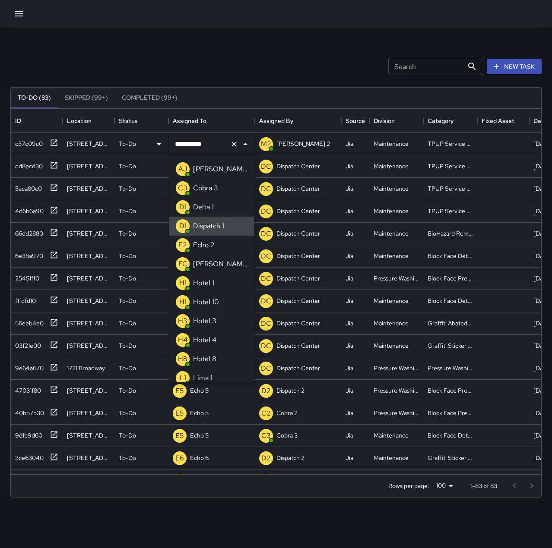
click at [229, 142] on button "Clear" at bounding box center [234, 144] width 12 height 12
click at [205, 245] on p "Echo 2" at bounding box center [204, 245] width 22 height 10
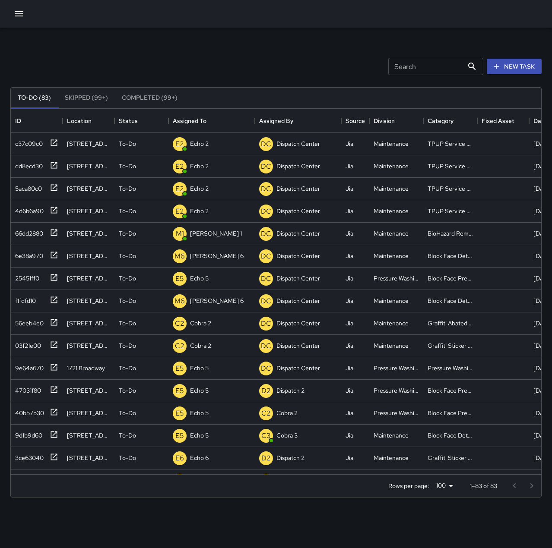
click at [220, 58] on div "Search Search New Task" at bounding box center [276, 66] width 534 height 45
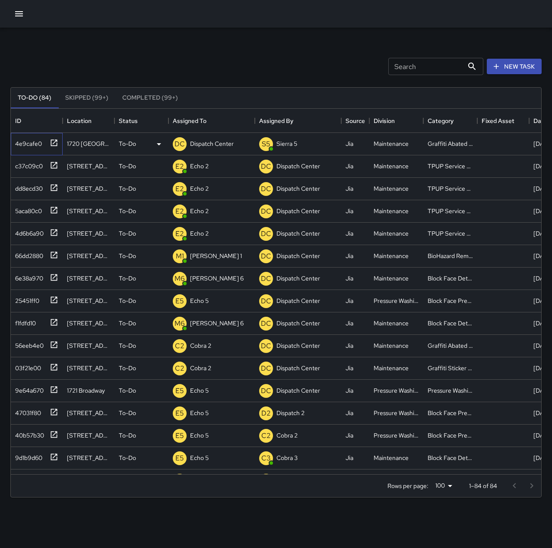
click at [57, 142] on icon at bounding box center [54, 142] width 6 height 6
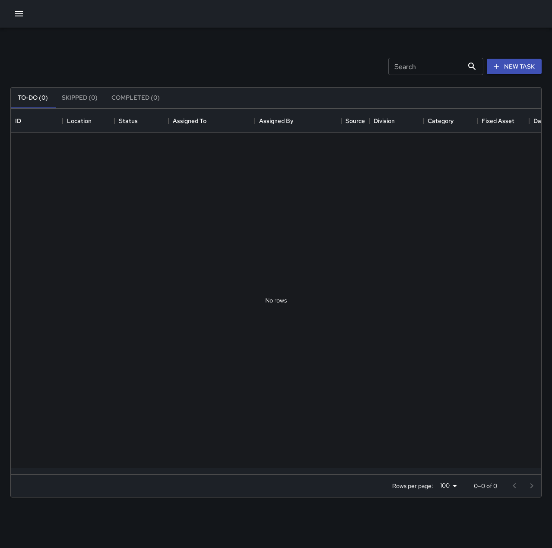
scroll to position [359, 523]
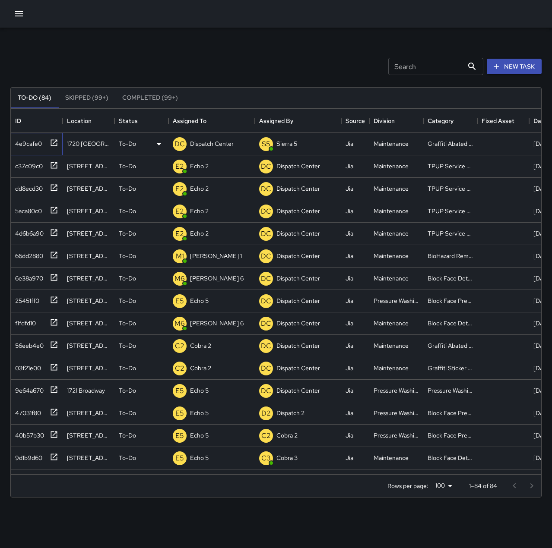
click at [58, 142] on icon at bounding box center [54, 143] width 9 height 9
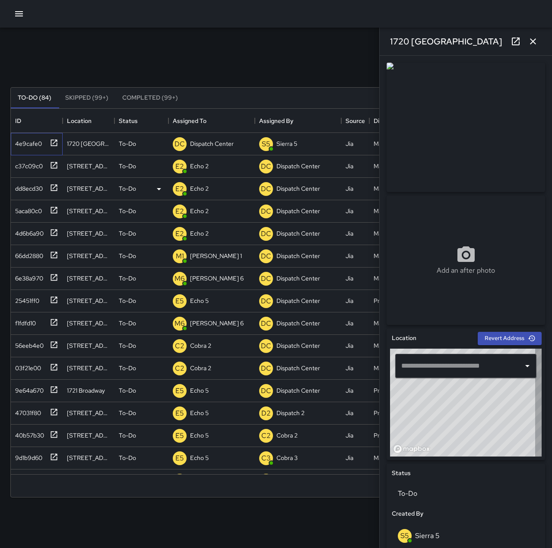
type input "**********"
click at [205, 138] on div "Dispatch Center" at bounding box center [211, 144] width 47 height 12
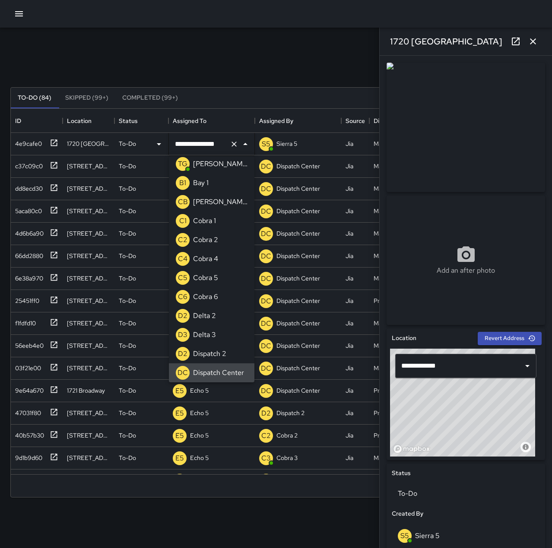
click at [238, 144] on icon "Clear" at bounding box center [234, 144] width 9 height 9
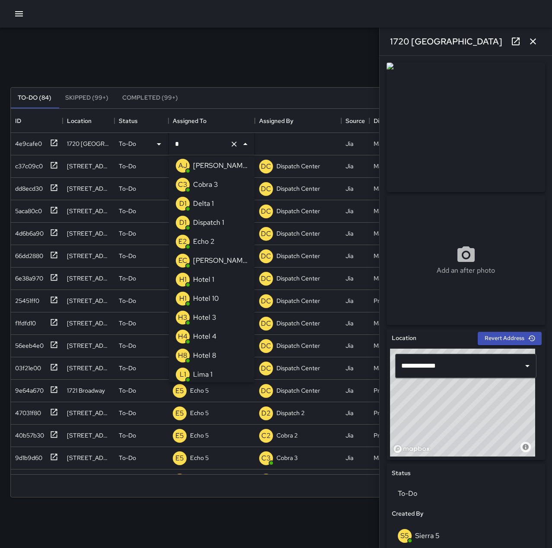
scroll to position [0, 0]
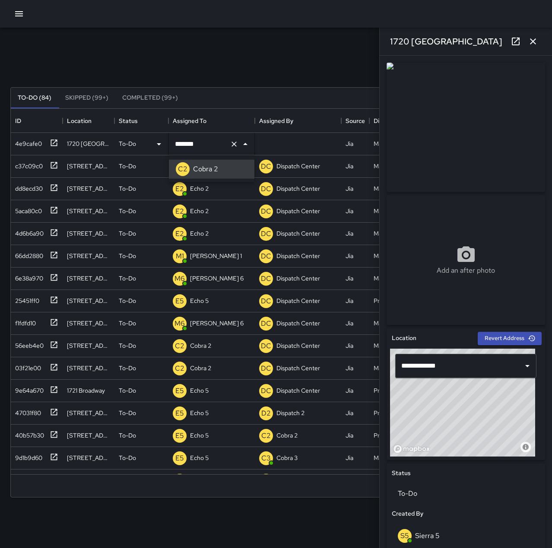
type input "*******"
click at [537, 39] on icon "button" at bounding box center [532, 41] width 10 height 10
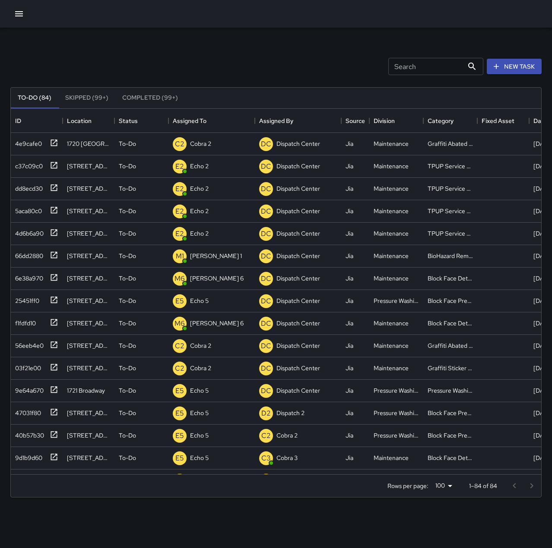
click at [304, 58] on div "Search Search New Task" at bounding box center [276, 66] width 534 height 45
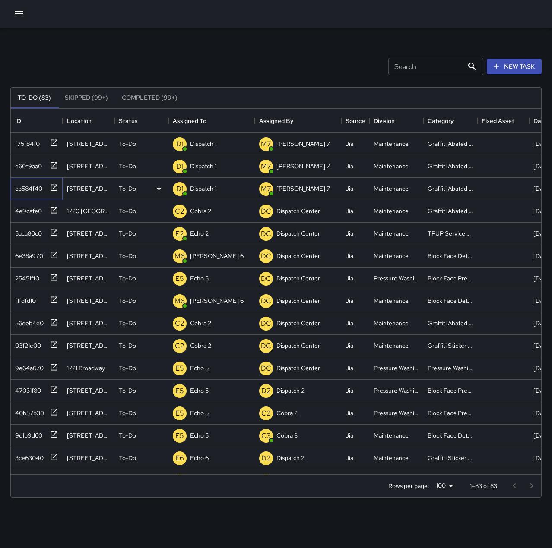
click at [53, 189] on icon at bounding box center [54, 187] width 6 height 6
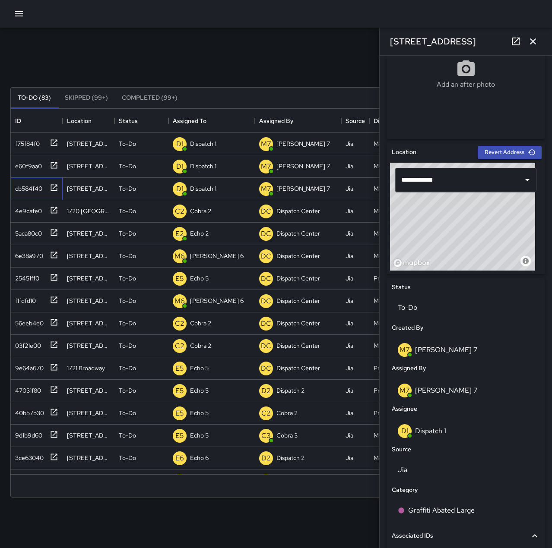
scroll to position [187, 0]
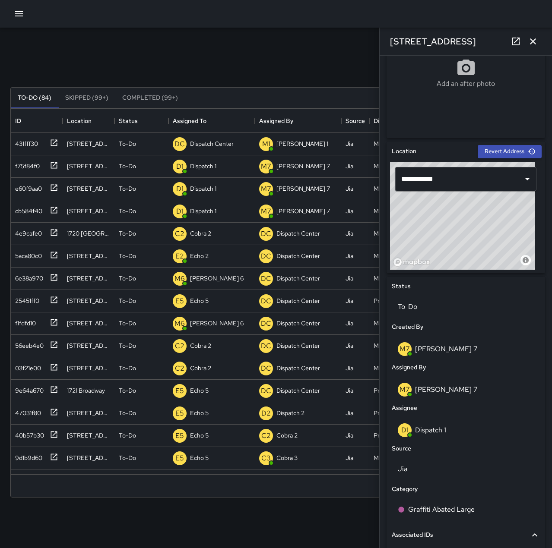
drag, startPoint x: 530, startPoint y: 38, endPoint x: 517, endPoint y: 41, distance: 13.4
click at [530, 38] on icon "button" at bounding box center [532, 41] width 10 height 10
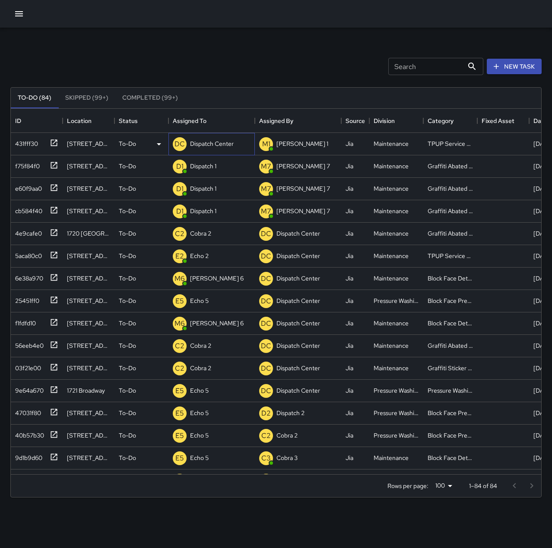
click at [228, 142] on p "Dispatch Center" at bounding box center [212, 143] width 44 height 9
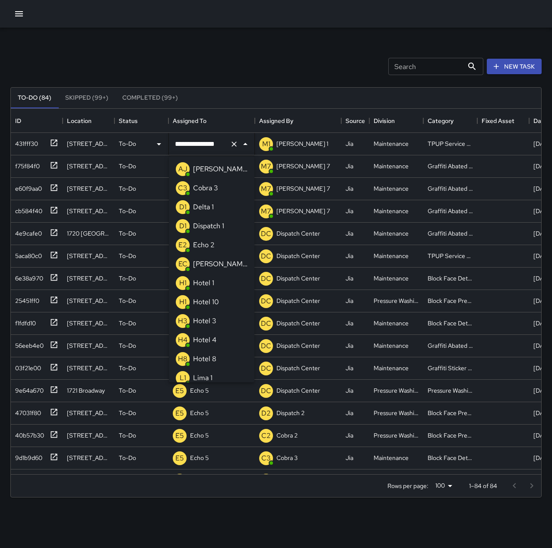
scroll to position [518, 0]
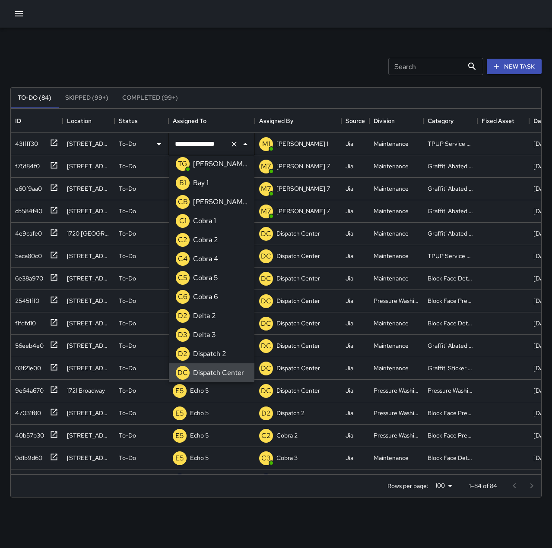
click at [235, 143] on icon "Clear" at bounding box center [233, 144] width 5 height 5
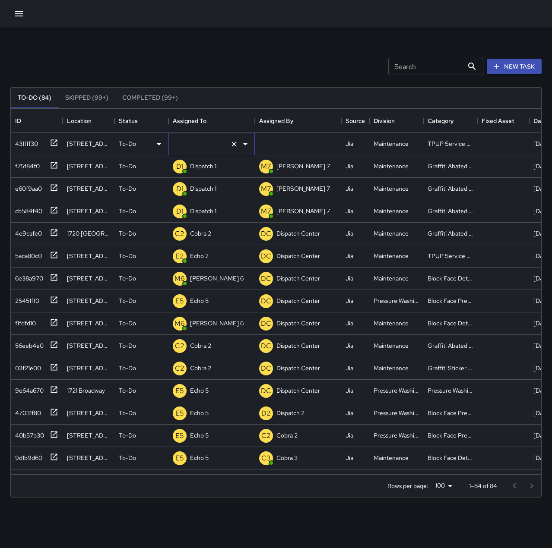
click at [223, 142] on input "text" at bounding box center [200, 144] width 54 height 16
type input "******"
click at [55, 165] on icon at bounding box center [54, 165] width 9 height 9
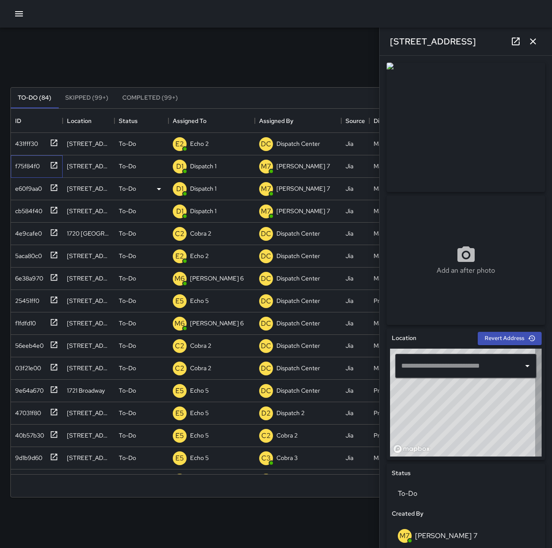
type input "**********"
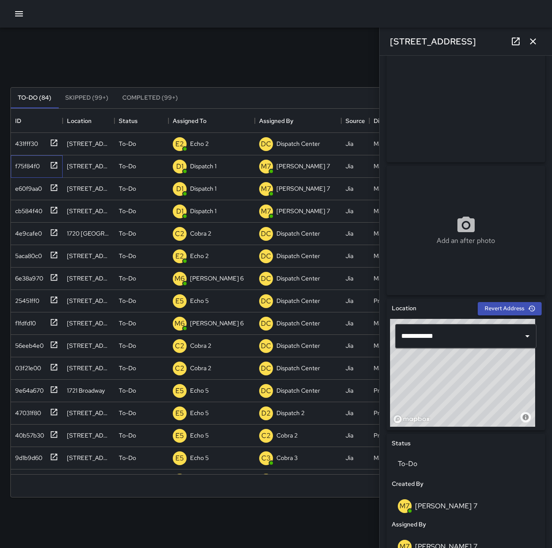
scroll to position [0, 0]
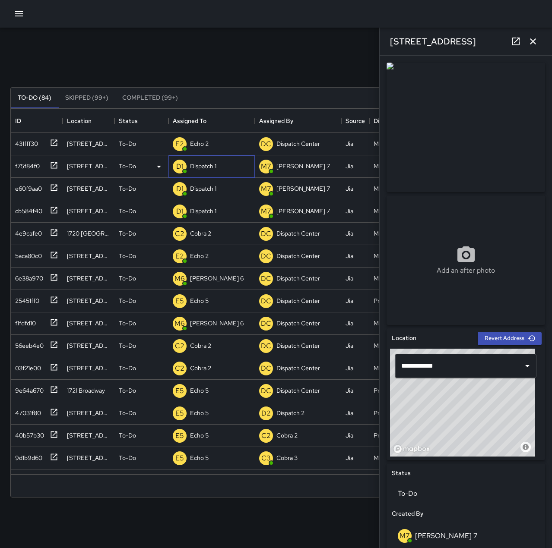
click at [212, 170] on p "Dispatch 1" at bounding box center [203, 166] width 26 height 9
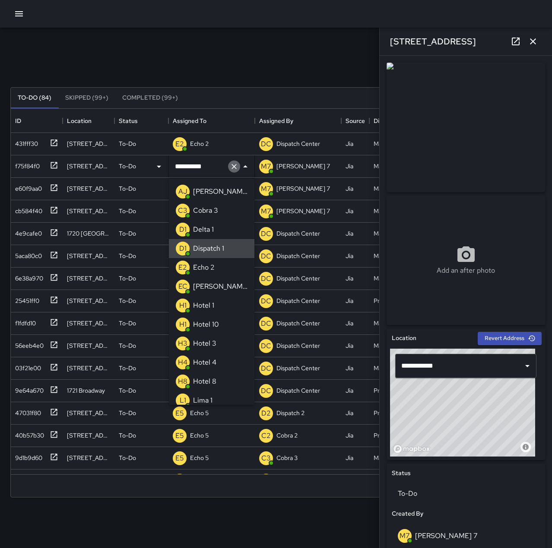
click at [230, 167] on icon "Clear" at bounding box center [234, 166] width 9 height 9
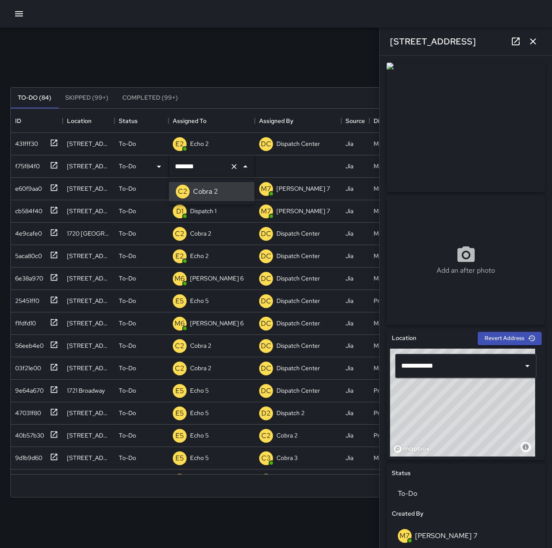
type input "*******"
click at [57, 190] on icon at bounding box center [54, 187] width 6 height 6
click at [533, 45] on icon "button" at bounding box center [532, 41] width 10 height 10
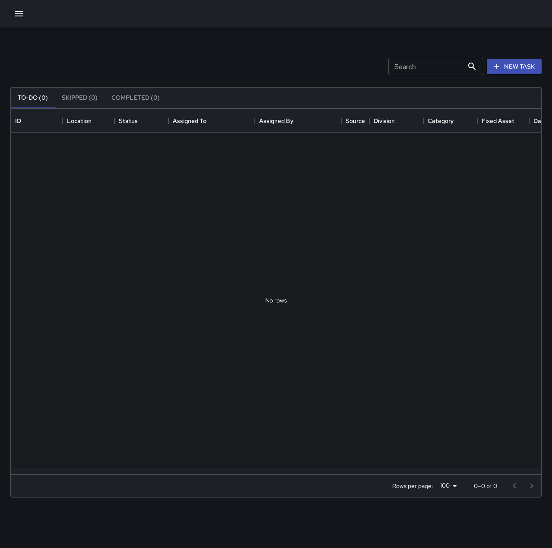
scroll to position [359, 523]
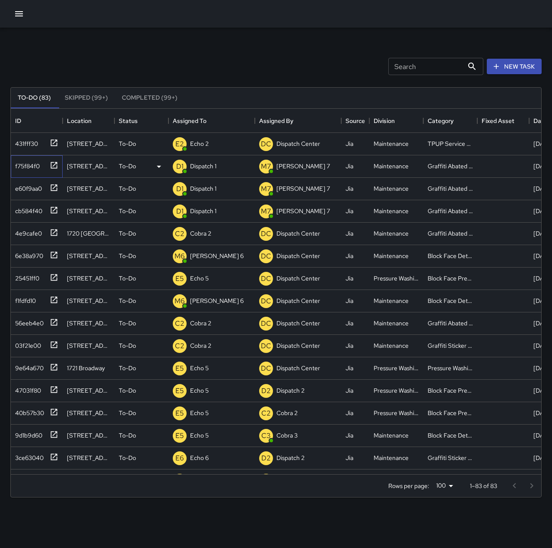
click at [55, 166] on icon at bounding box center [54, 165] width 9 height 9
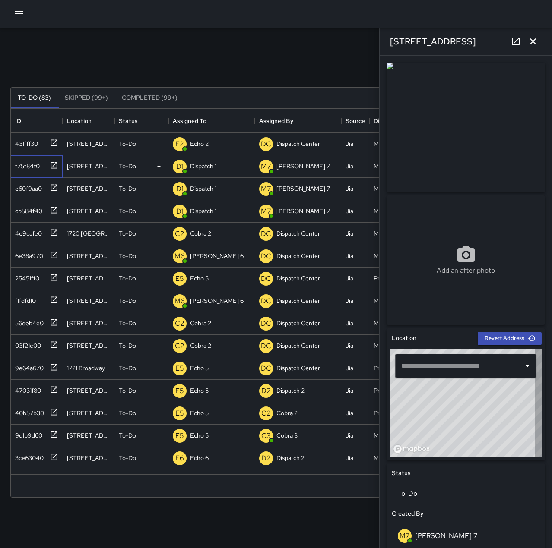
type input "**********"
click at [206, 168] on p "Dispatch 1" at bounding box center [203, 166] width 26 height 9
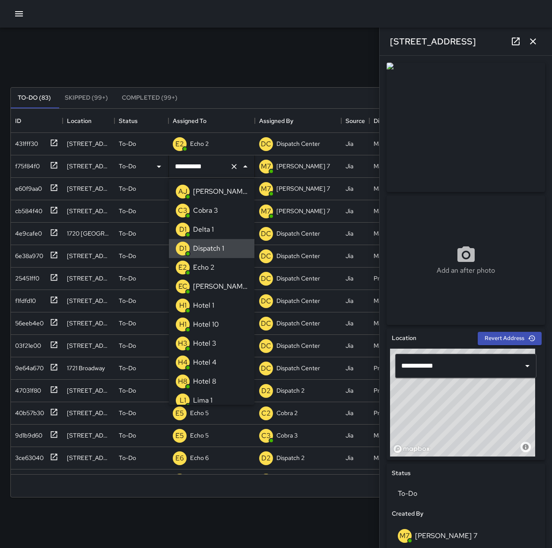
click at [231, 167] on icon "Clear" at bounding box center [234, 166] width 9 height 9
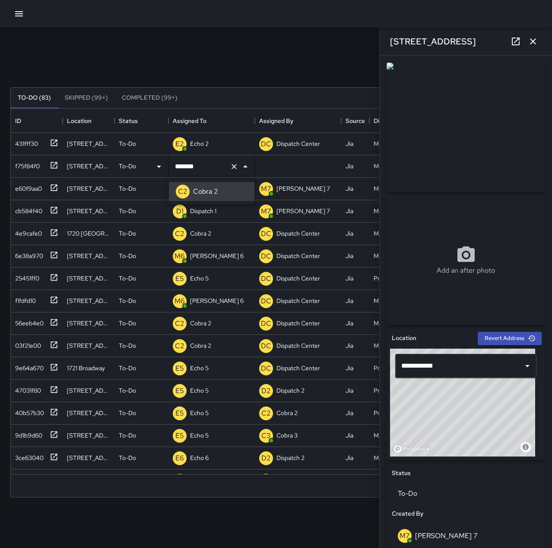
type input "*******"
click at [53, 187] on icon at bounding box center [54, 187] width 9 height 9
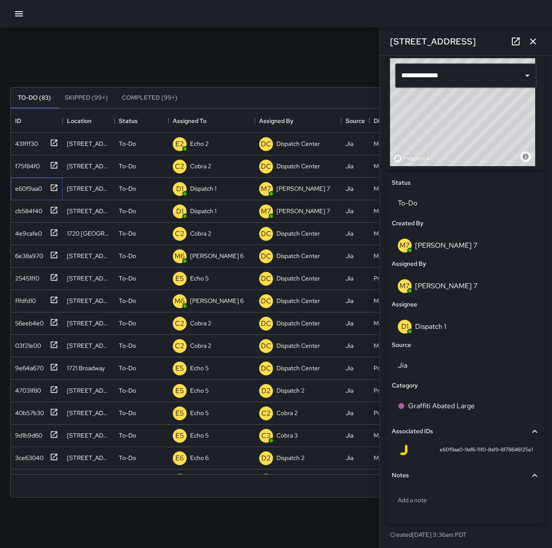
scroll to position [292, 0]
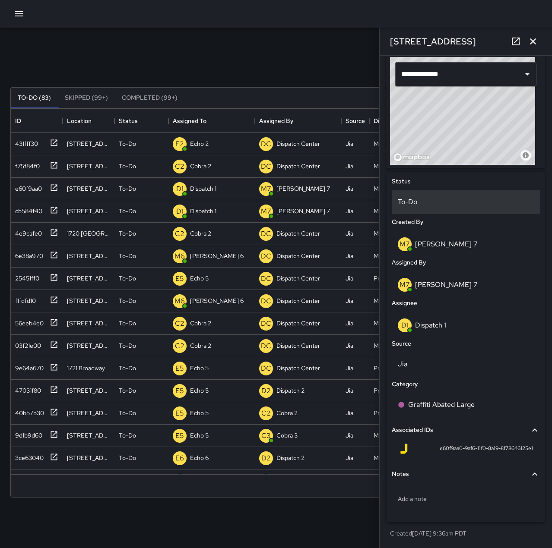
click at [432, 203] on p "To-Do" at bounding box center [465, 202] width 136 height 10
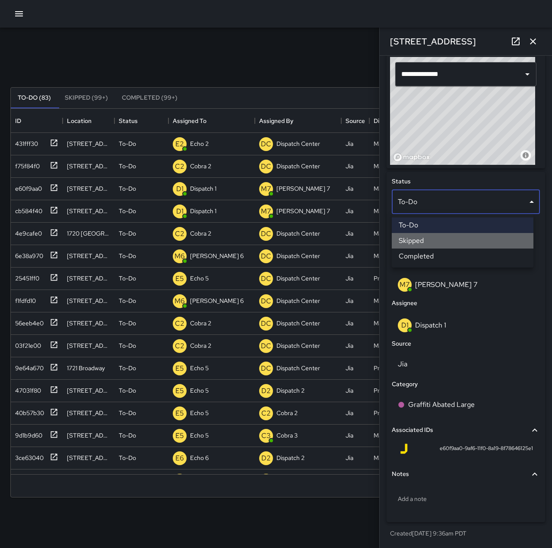
click at [431, 242] on li "Skipped" at bounding box center [462, 241] width 142 height 16
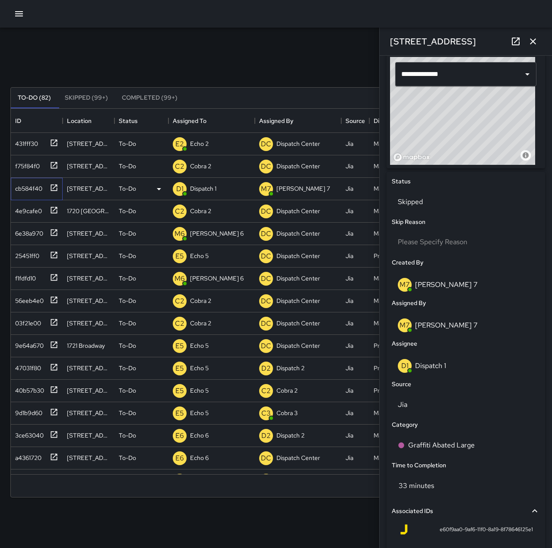
click at [51, 189] on icon at bounding box center [54, 187] width 6 height 6
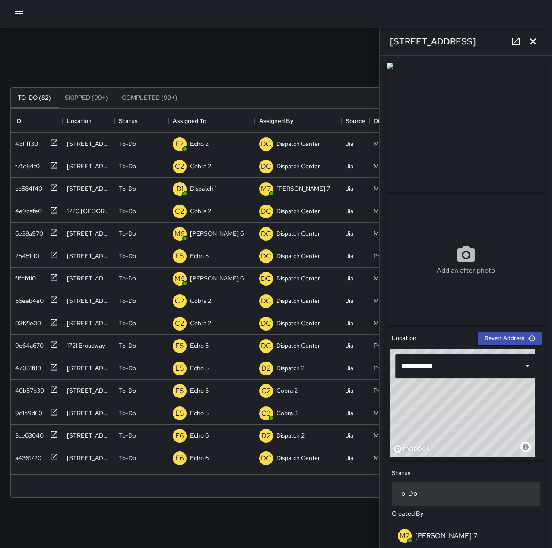
click at [463, 490] on p "To-Do" at bounding box center [465, 494] width 136 height 10
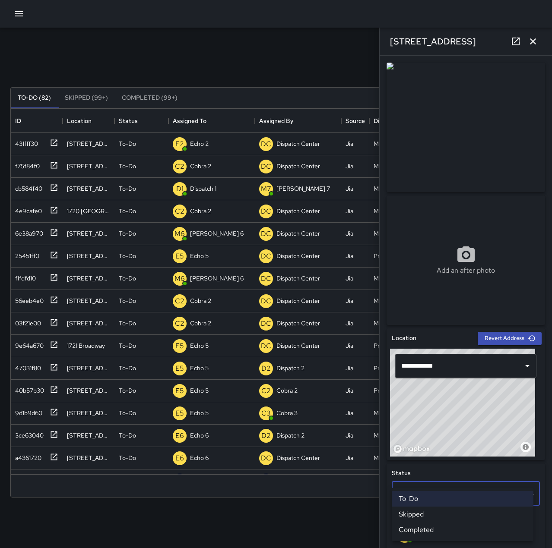
click at [465, 517] on li "Skipped" at bounding box center [462, 515] width 142 height 16
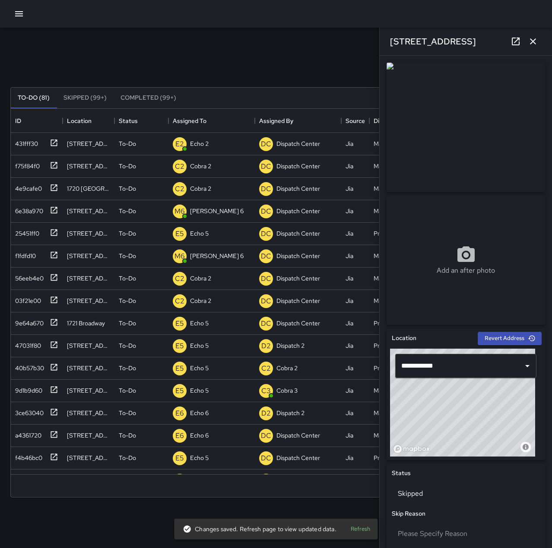
click at [532, 38] on icon "button" at bounding box center [532, 41] width 10 height 10
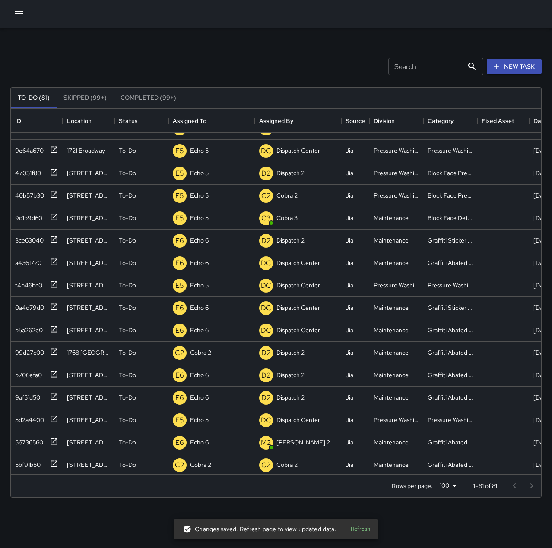
scroll to position [0, 0]
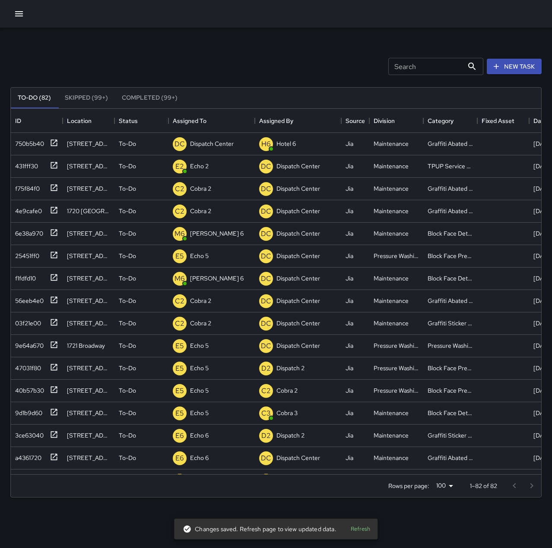
click at [19, 10] on icon "button" at bounding box center [19, 14] width 10 height 10
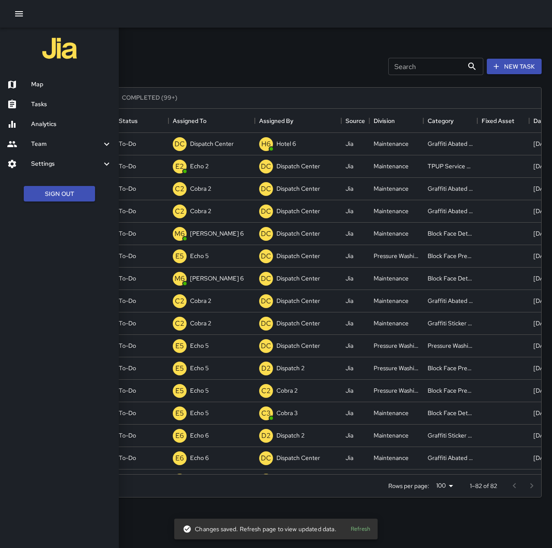
click at [49, 87] on h6 "Map" at bounding box center [71, 84] width 81 height 9
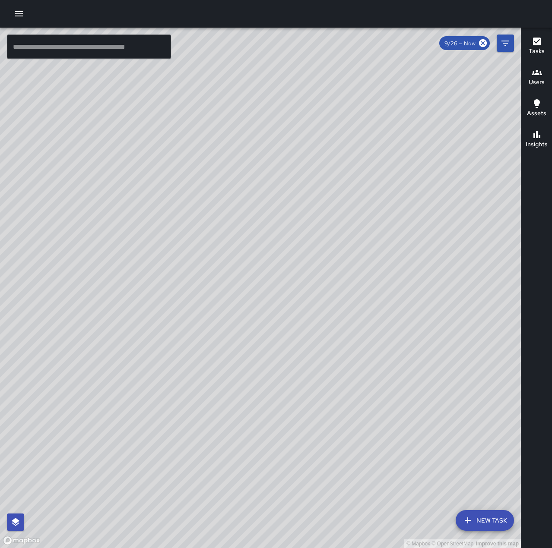
drag, startPoint x: 215, startPoint y: 248, endPoint x: 329, endPoint y: 311, distance: 130.6
click at [329, 311] on div "© Mapbox © OpenStreetMap Improve this map" at bounding box center [260, 288] width 520 height 520
drag, startPoint x: 358, startPoint y: 367, endPoint x: 410, endPoint y: 252, distance: 127.1
click at [410, 252] on div "© Mapbox © OpenStreetMap Improve this map" at bounding box center [260, 288] width 520 height 520
drag, startPoint x: 254, startPoint y: 211, endPoint x: 148, endPoint y: 366, distance: 188.3
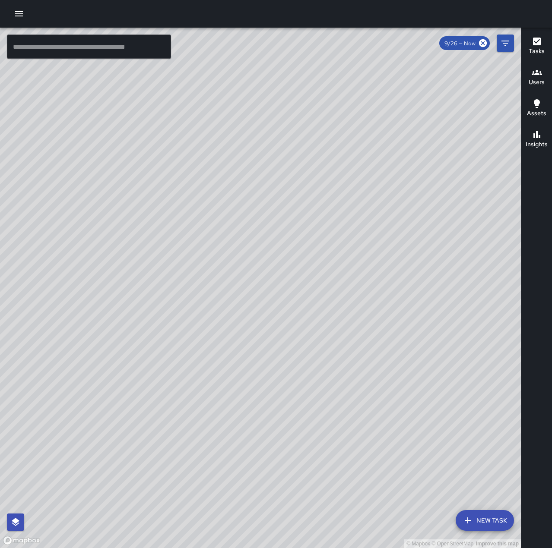
click at [148, 380] on div "© Mapbox © OpenStreetMap Improve this map" at bounding box center [260, 288] width 520 height 520
drag, startPoint x: 434, startPoint y: 251, endPoint x: 414, endPoint y: 199, distance: 55.9
click at [514, 126] on div "© Mapbox © OpenStreetMap Improve this map" at bounding box center [260, 288] width 520 height 520
drag, startPoint x: 235, startPoint y: 334, endPoint x: 557, endPoint y: 151, distance: 370.7
click at [551, 151] on html "© Mapbox © OpenStreetMap Improve this map ​ New Task 9/26 — Now Map Layers Task…" at bounding box center [276, 274] width 552 height 548
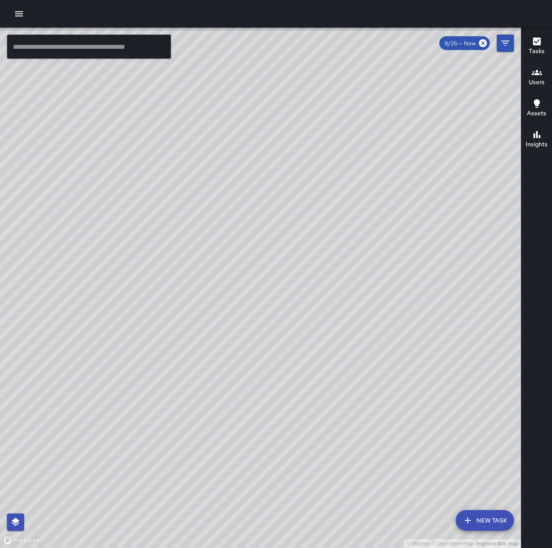
drag, startPoint x: 117, startPoint y: 328, endPoint x: 482, endPoint y: 246, distance: 374.3
click at [482, 246] on div "© Mapbox © OpenStreetMap Improve this map" at bounding box center [260, 288] width 520 height 520
drag, startPoint x: 347, startPoint y: 375, endPoint x: 455, endPoint y: 163, distance: 238.0
click at [457, 167] on div "© Mapbox © OpenStreetMap Improve this map" at bounding box center [260, 288] width 520 height 520
drag, startPoint x: 359, startPoint y: 338, endPoint x: 192, endPoint y: 387, distance: 173.6
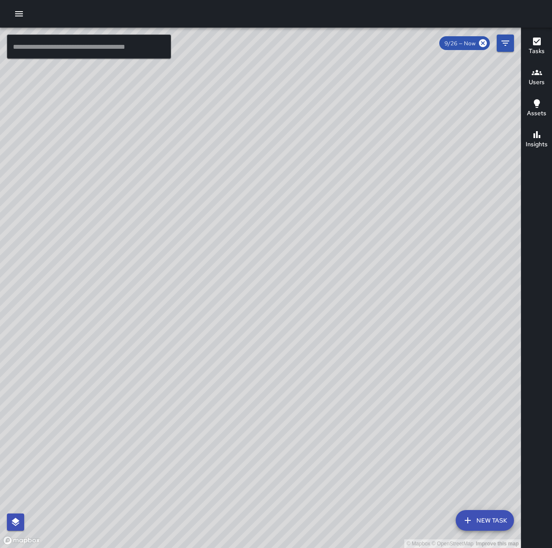
click at [192, 387] on div "© Mapbox © OpenStreetMap Improve this map" at bounding box center [260, 288] width 520 height 520
drag, startPoint x: 310, startPoint y: 221, endPoint x: 336, endPoint y: 318, distance: 100.9
click at [336, 318] on div "© Mapbox © OpenStreetMap Improve this map" at bounding box center [260, 288] width 520 height 520
click at [22, 12] on icon "button" at bounding box center [19, 13] width 8 height 5
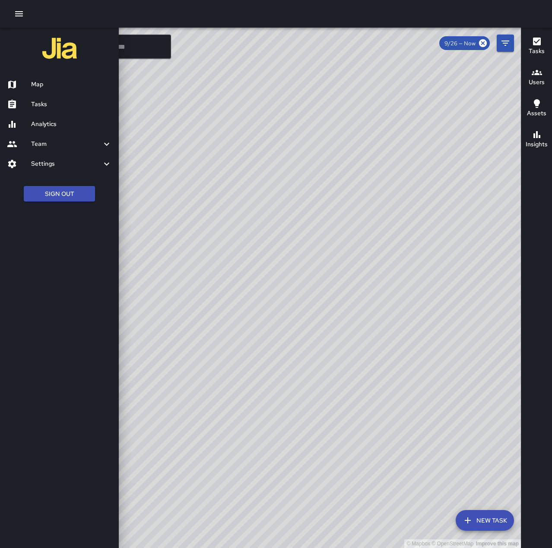
click at [57, 101] on h6 "Tasks" at bounding box center [71, 104] width 81 height 9
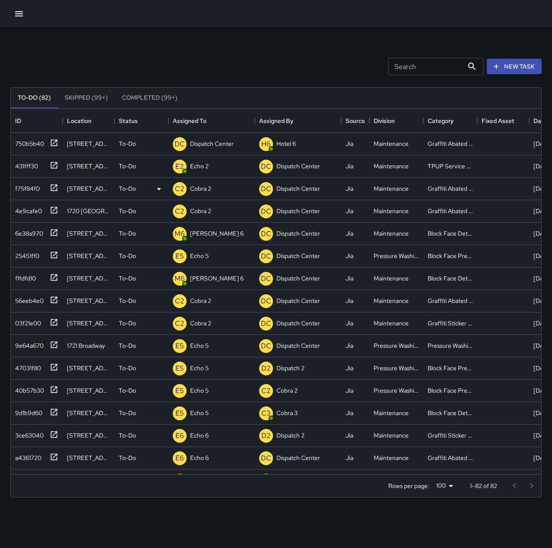
scroll to position [359, 523]
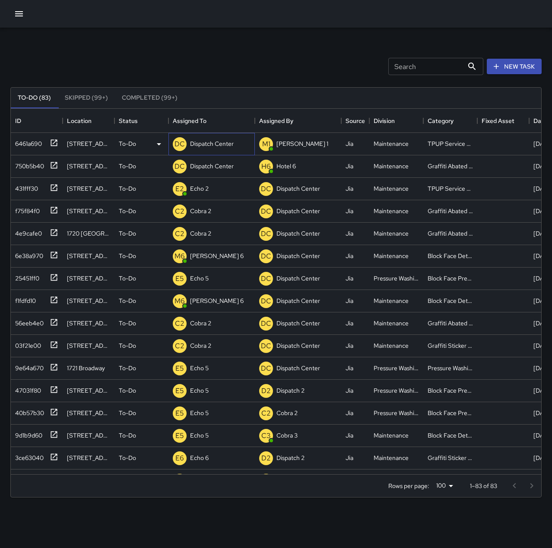
click at [225, 149] on div "Dispatch Center" at bounding box center [211, 144] width 47 height 12
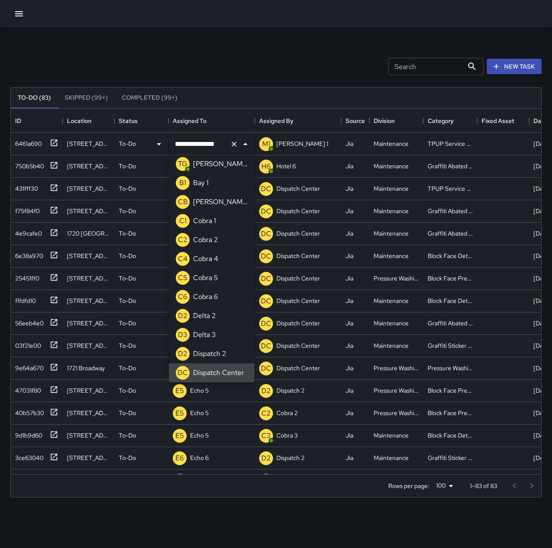
click at [231, 146] on icon "Clear" at bounding box center [234, 144] width 9 height 9
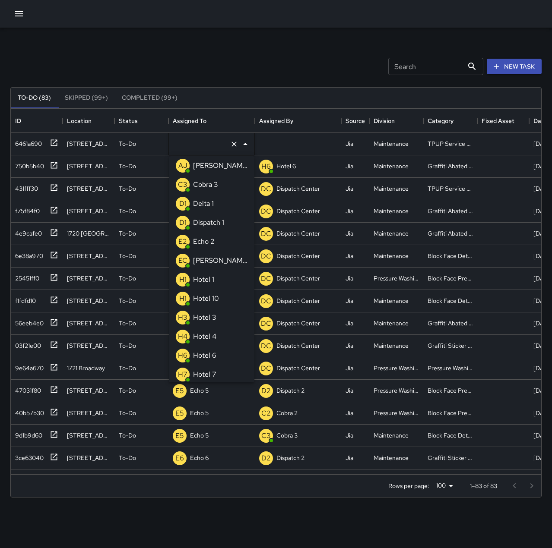
click at [215, 243] on div "Echo 2" at bounding box center [203, 242] width 25 height 14
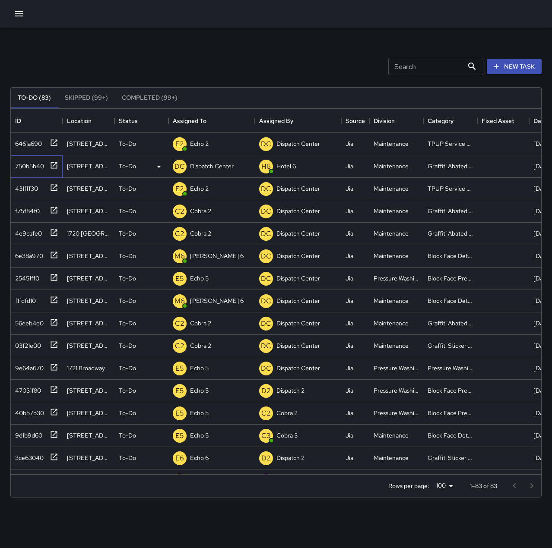
click at [35, 163] on div "750b5b40" at bounding box center [28, 164] width 32 height 12
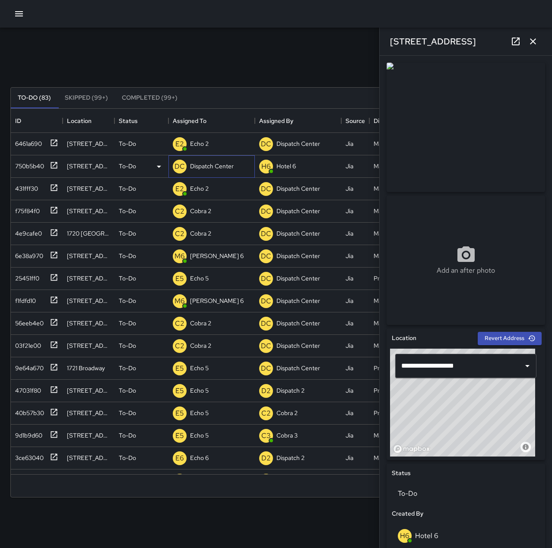
click at [205, 167] on p "Dispatch Center" at bounding box center [212, 166] width 44 height 9
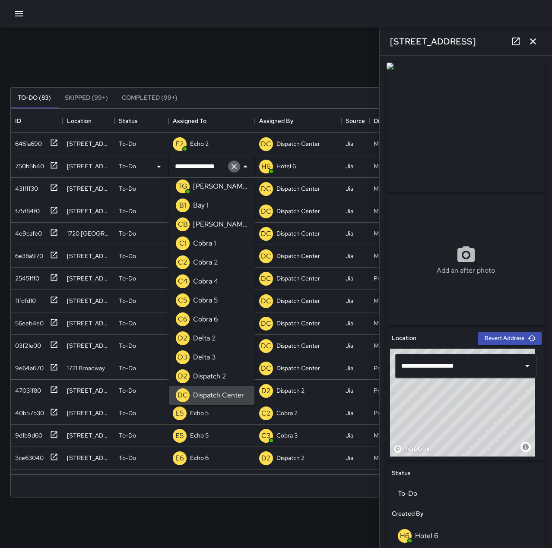
click at [233, 165] on icon "Clear" at bounding box center [233, 166] width 5 height 5
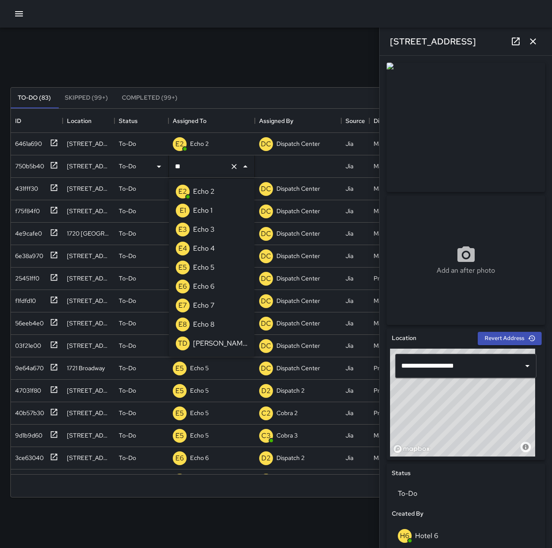
scroll to position [0, 0]
type input "******"
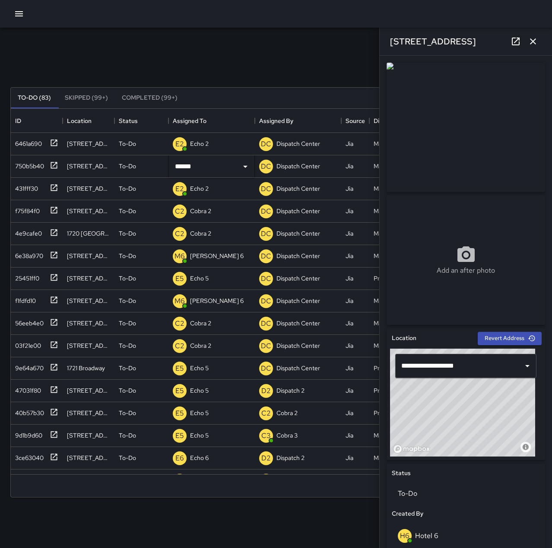
click at [534, 40] on icon "button" at bounding box center [533, 41] width 6 height 6
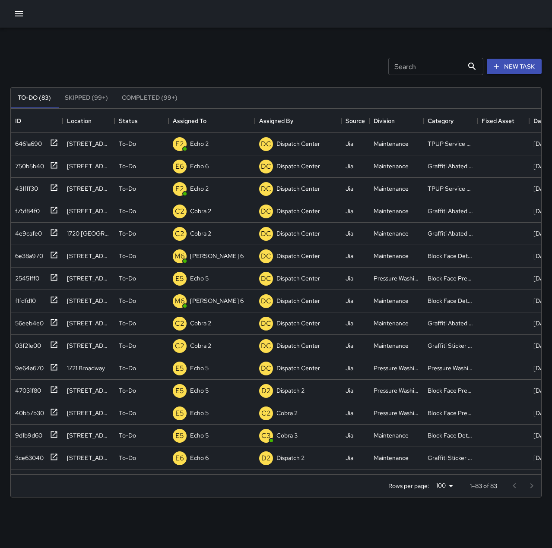
click at [180, 57] on div "Search Search New Task" at bounding box center [276, 66] width 534 height 45
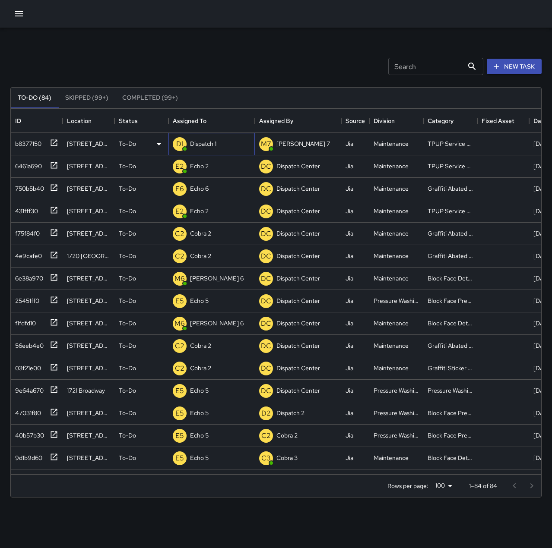
click at [216, 145] on p "Dispatch 1" at bounding box center [203, 143] width 26 height 9
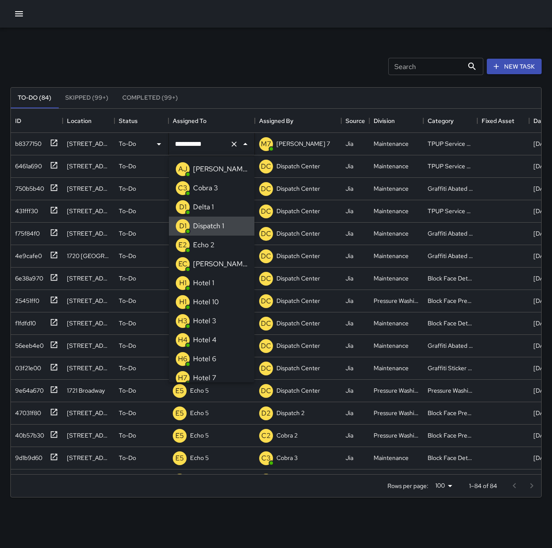
click at [233, 144] on icon "Clear" at bounding box center [233, 144] width 5 height 5
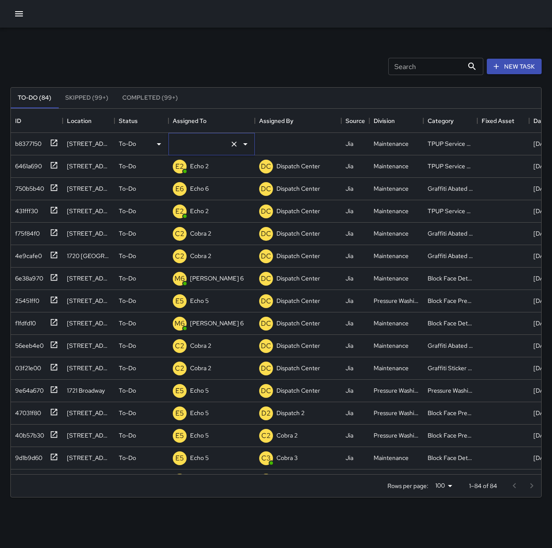
click at [221, 145] on input "text" at bounding box center [200, 144] width 54 height 16
type input "******"
click at [247, 60] on div "Search Search New Task" at bounding box center [276, 66] width 534 height 45
